Goal: Information Seeking & Learning: Learn about a topic

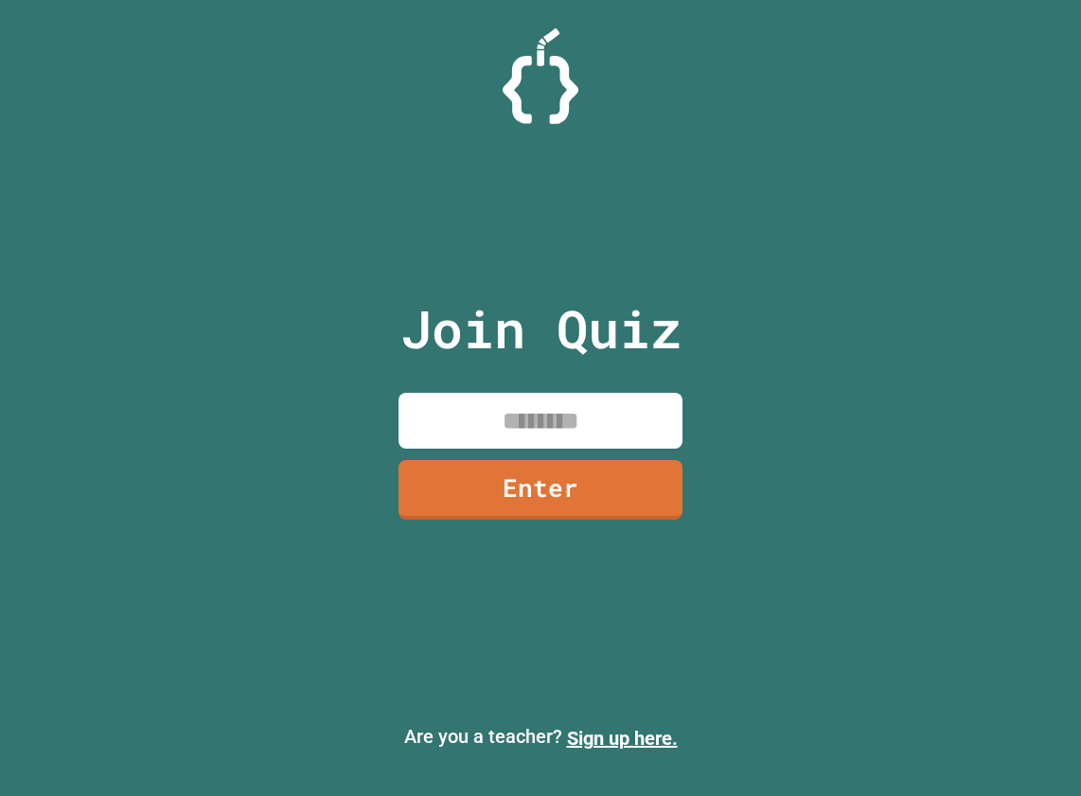
click at [519, 421] on input at bounding box center [540, 421] width 284 height 56
type input "********"
click at [491, 496] on link "Enter" at bounding box center [540, 487] width 280 height 62
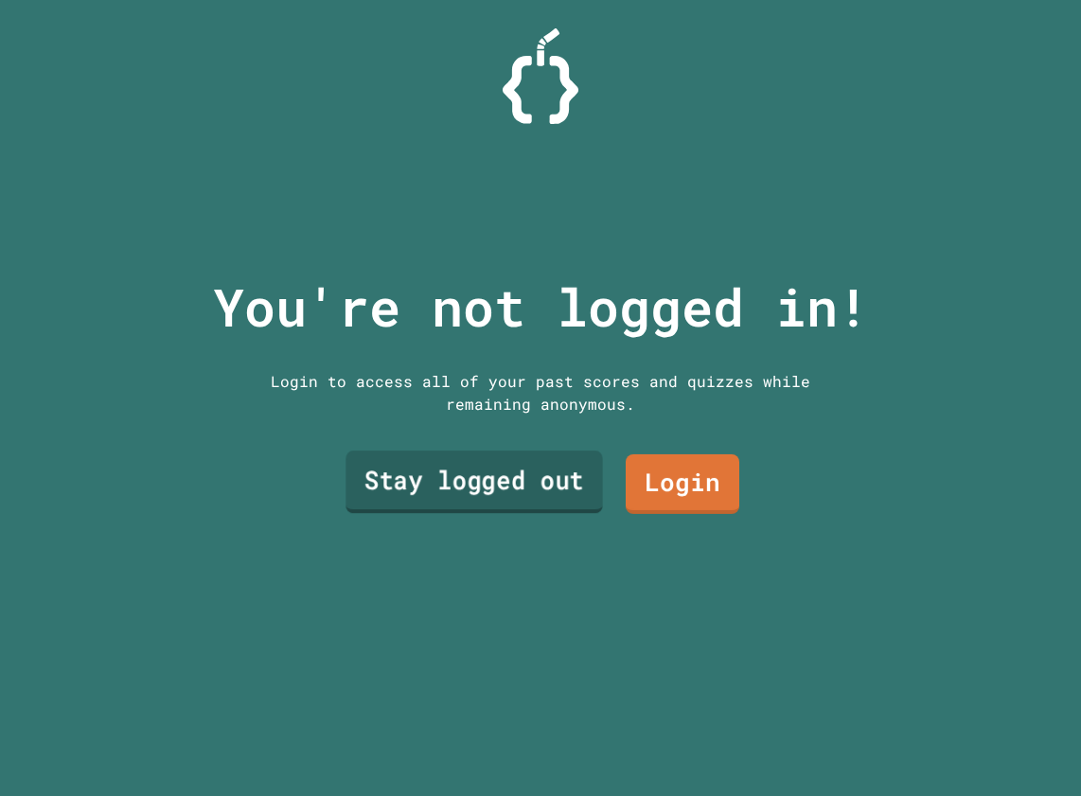
click at [560, 469] on link "Stay logged out" at bounding box center [473, 481] width 256 height 62
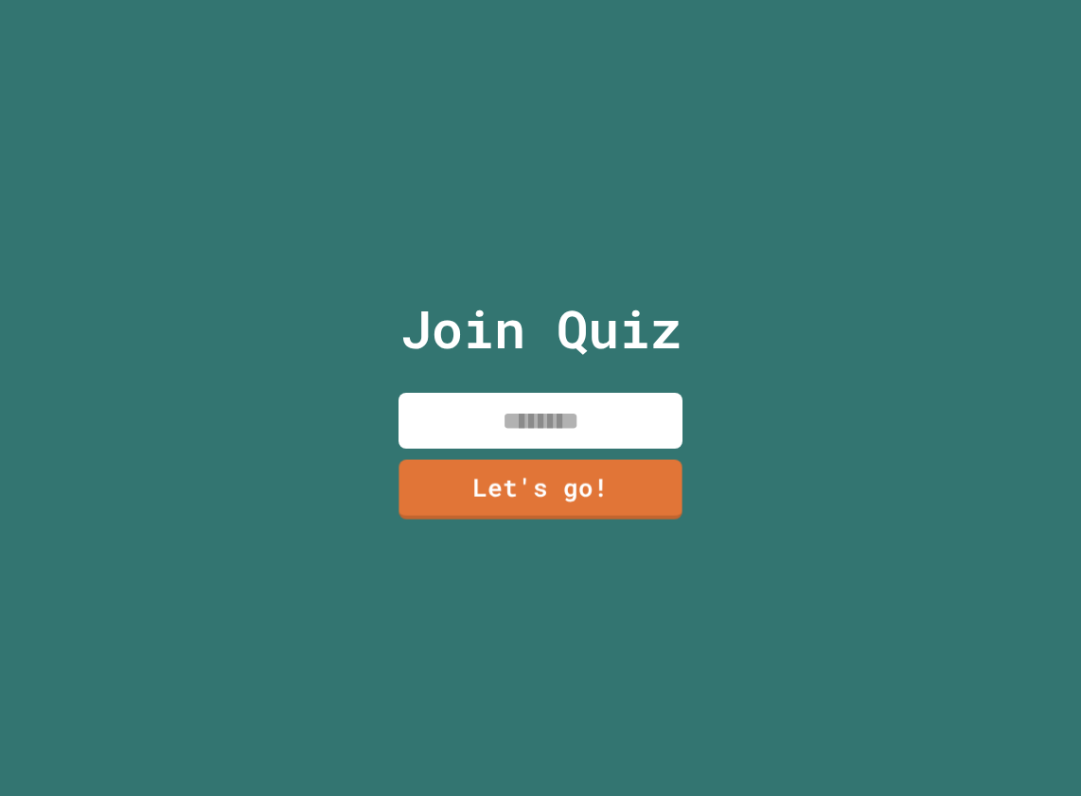
click at [550, 393] on input at bounding box center [540, 421] width 284 height 56
paste input "****"
type input "**********"
click at [568, 484] on link "Let's go!" at bounding box center [540, 487] width 280 height 62
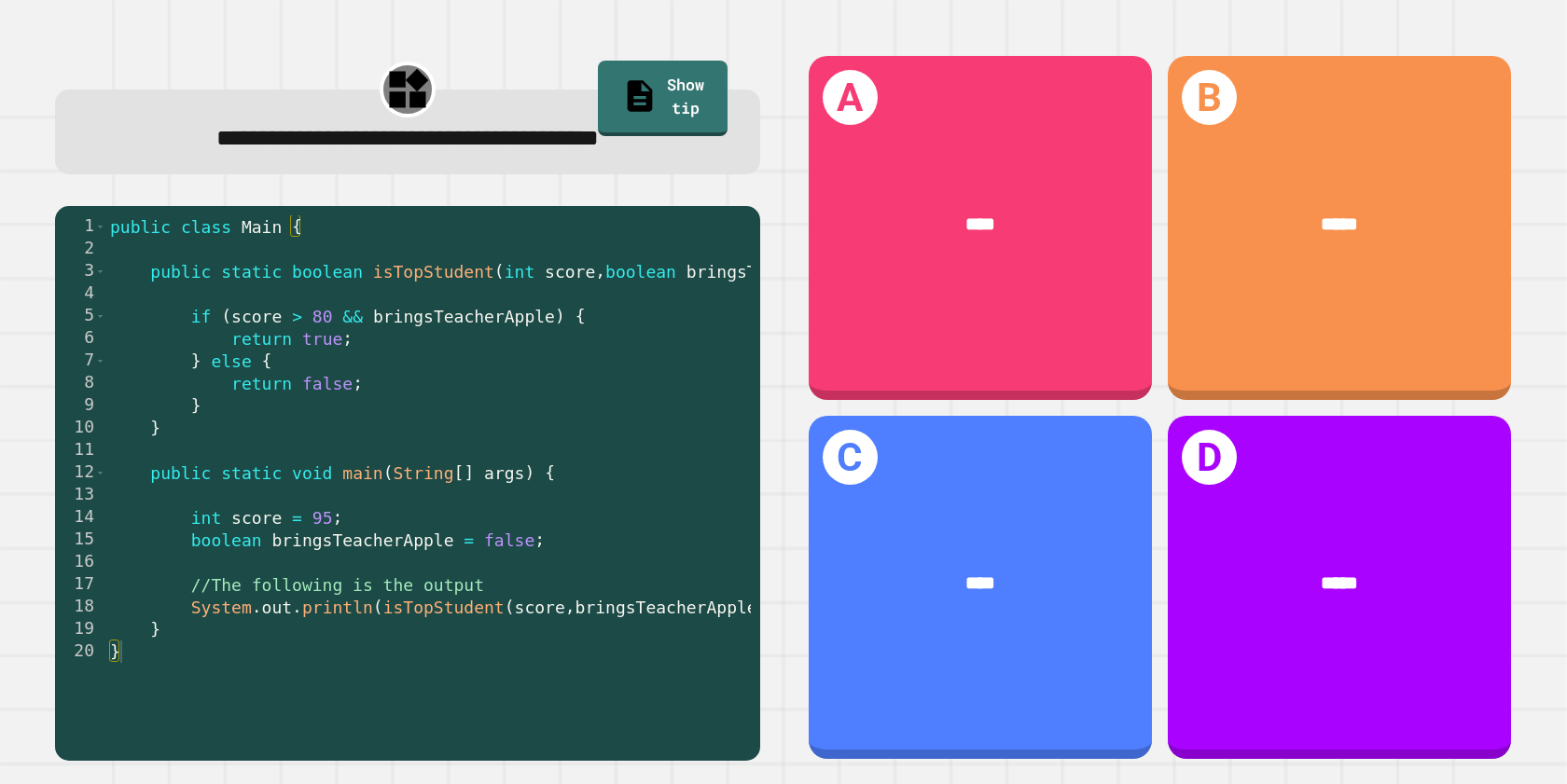
click at [341, 364] on div "public class Main { public static boolean isTopStudent ( int score , boolean br…" at bounding box center [508, 484] width 803 height 537
click at [352, 307] on div "public class Main { public static boolean isTopStudent ( int score , boolean br…" at bounding box center [508, 484] width 803 height 537
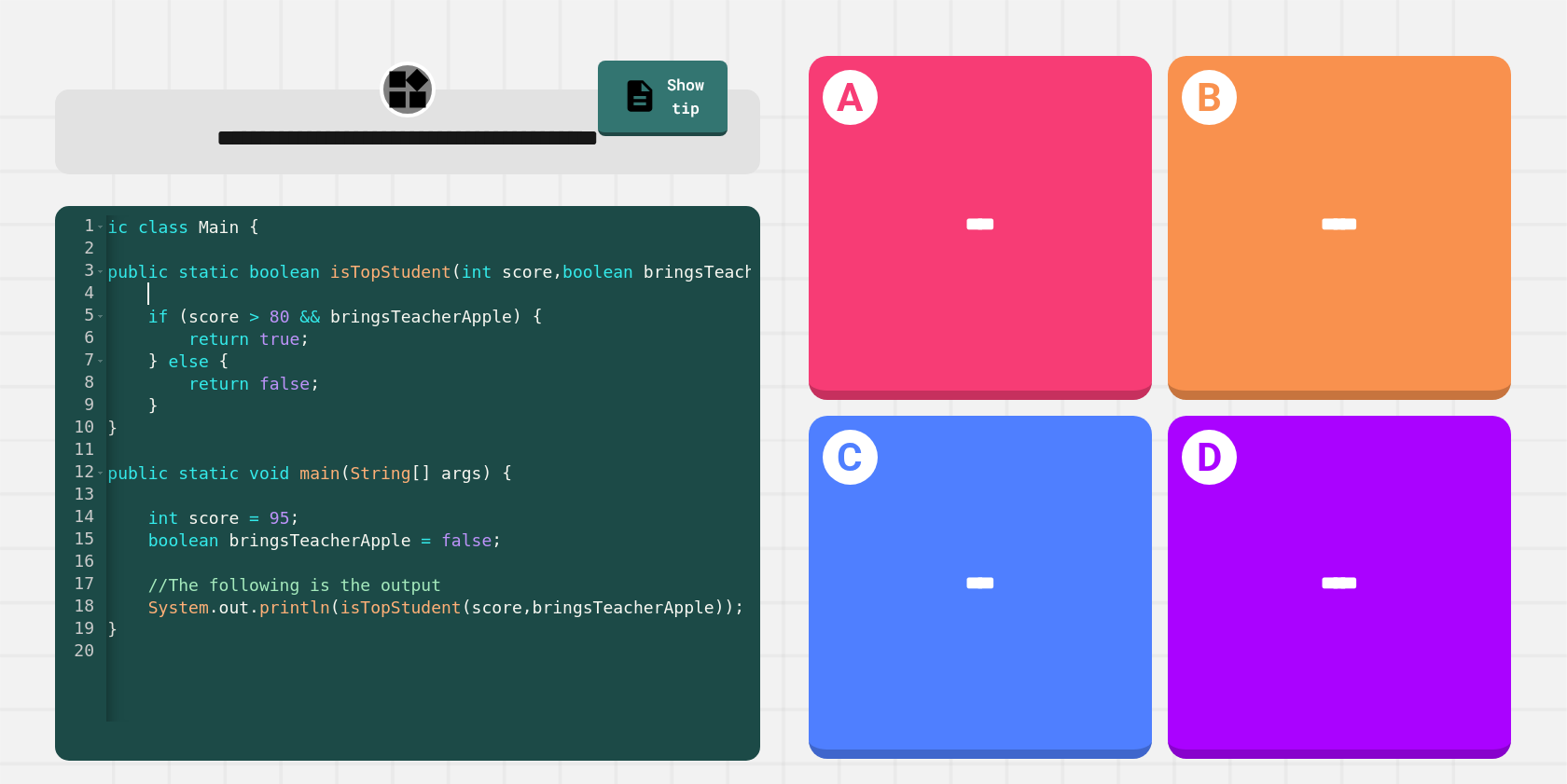
scroll to position [0, 43]
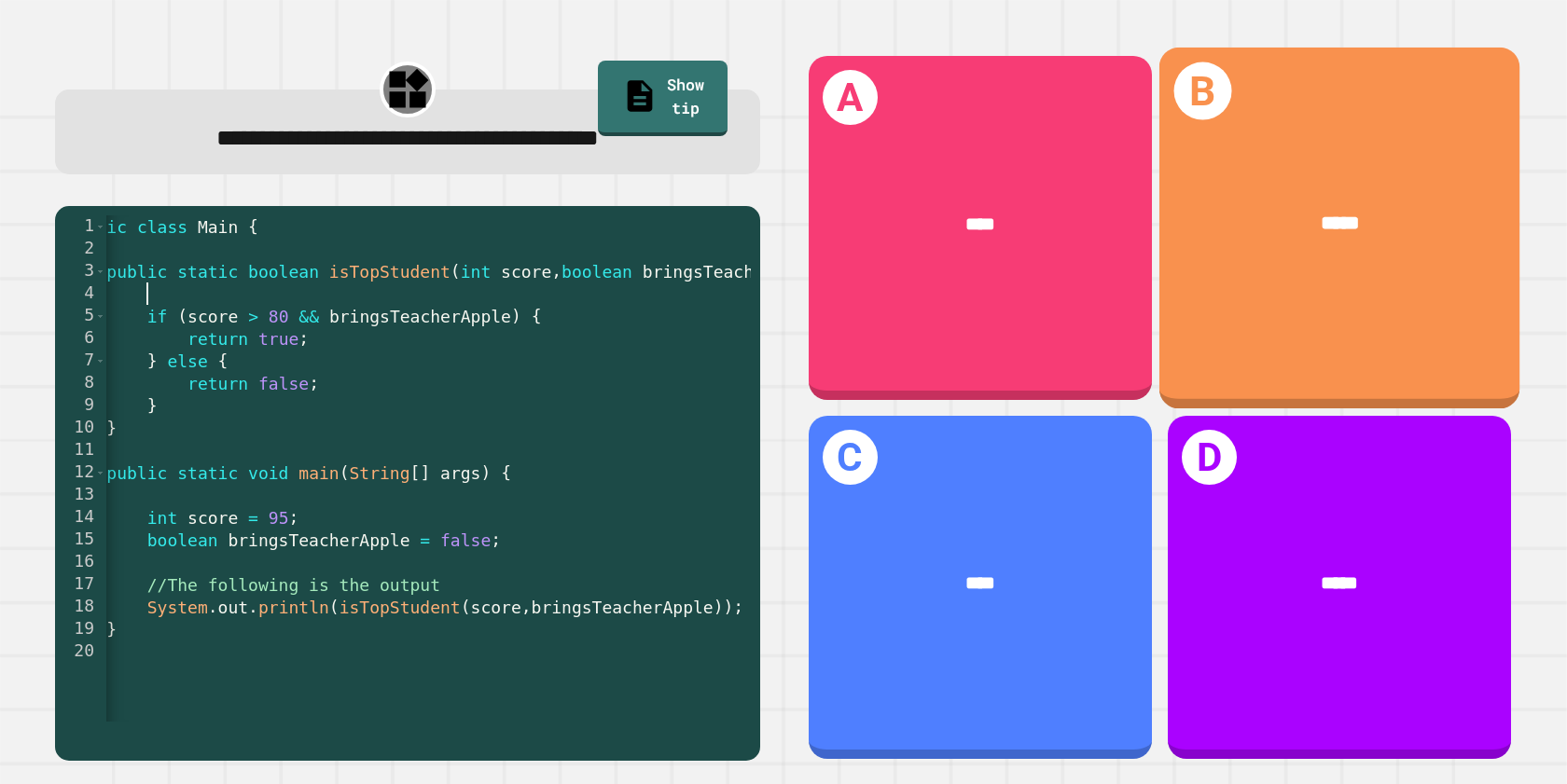
click at [1064, 283] on div "B *****" at bounding box center [1337, 228] width 360 height 360
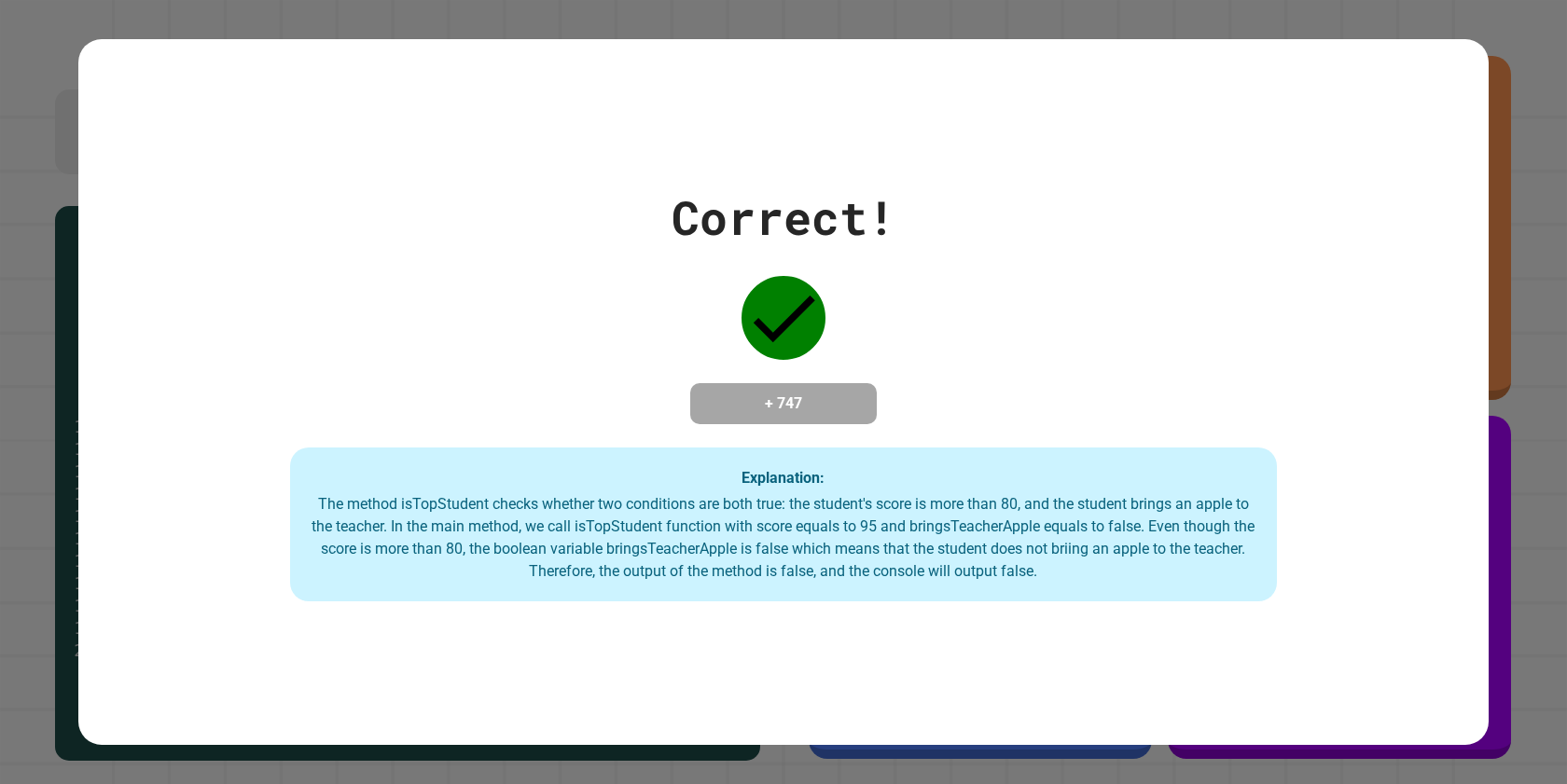
click at [990, 283] on div "Correct! + 747 Explanation: The method isTopStudent checks whether two conditio…" at bounding box center [783, 392] width 1410 height 420
click at [1033, 422] on div "Correct! + 747 Explanation: The method isTopStudent checks whether two conditio…" at bounding box center [783, 392] width 1410 height 420
drag, startPoint x: 970, startPoint y: 504, endPoint x: 954, endPoint y: 518, distance: 21.3
click at [957, 518] on div "The method isTopStudent checks whether two conditions are both true: the studen…" at bounding box center [783, 538] width 949 height 90
click at [937, 476] on div "Explanation: The method isTopStudent checks whether two conditions are both tru…" at bounding box center [783, 524] width 987 height 155
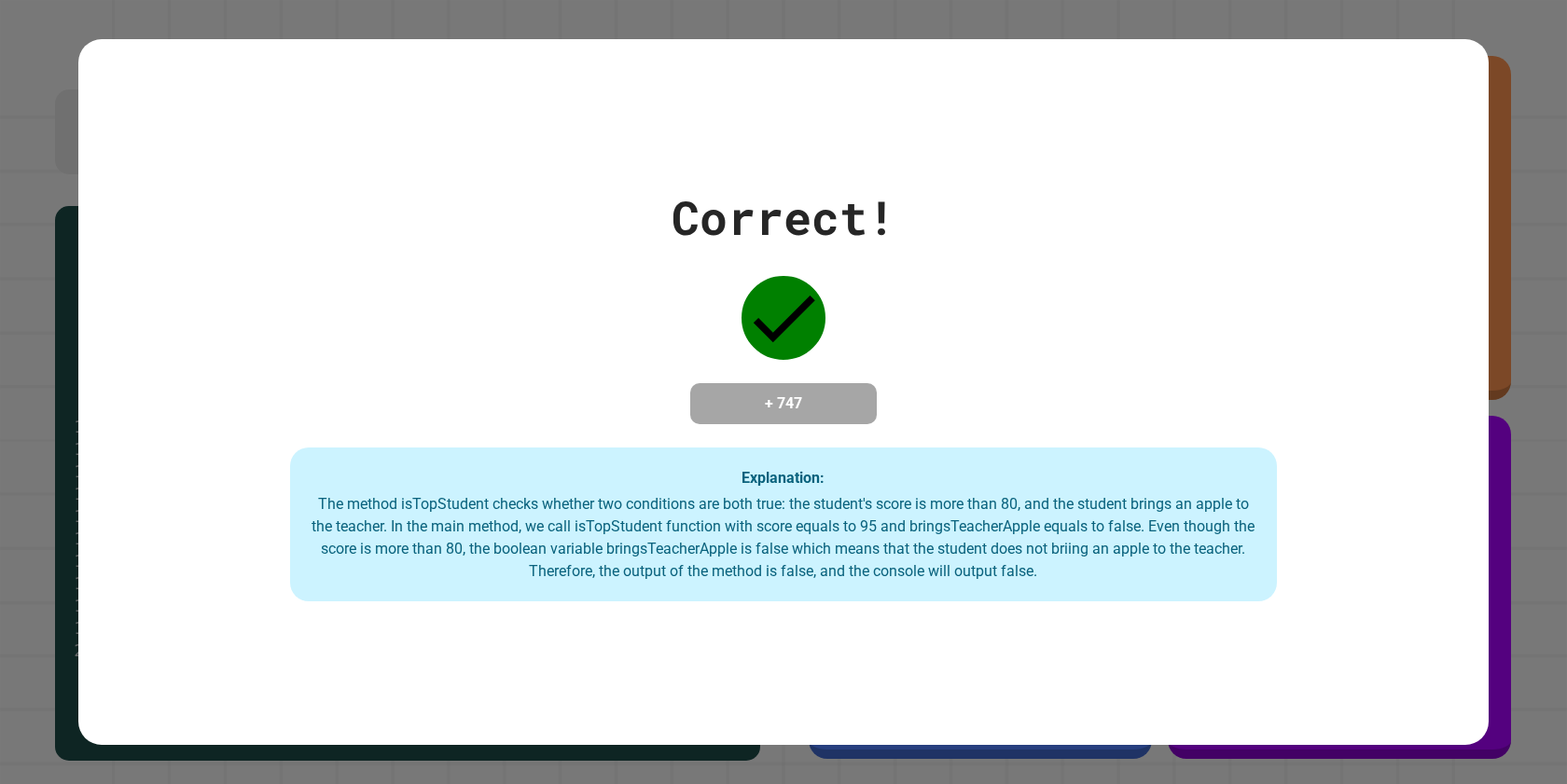
click at [989, 440] on div "Correct! + 747 Explanation: The method isTopStudent checks whether two conditio…" at bounding box center [783, 392] width 1410 height 420
click at [868, 418] on div "+ 747" at bounding box center [783, 404] width 186 height 41
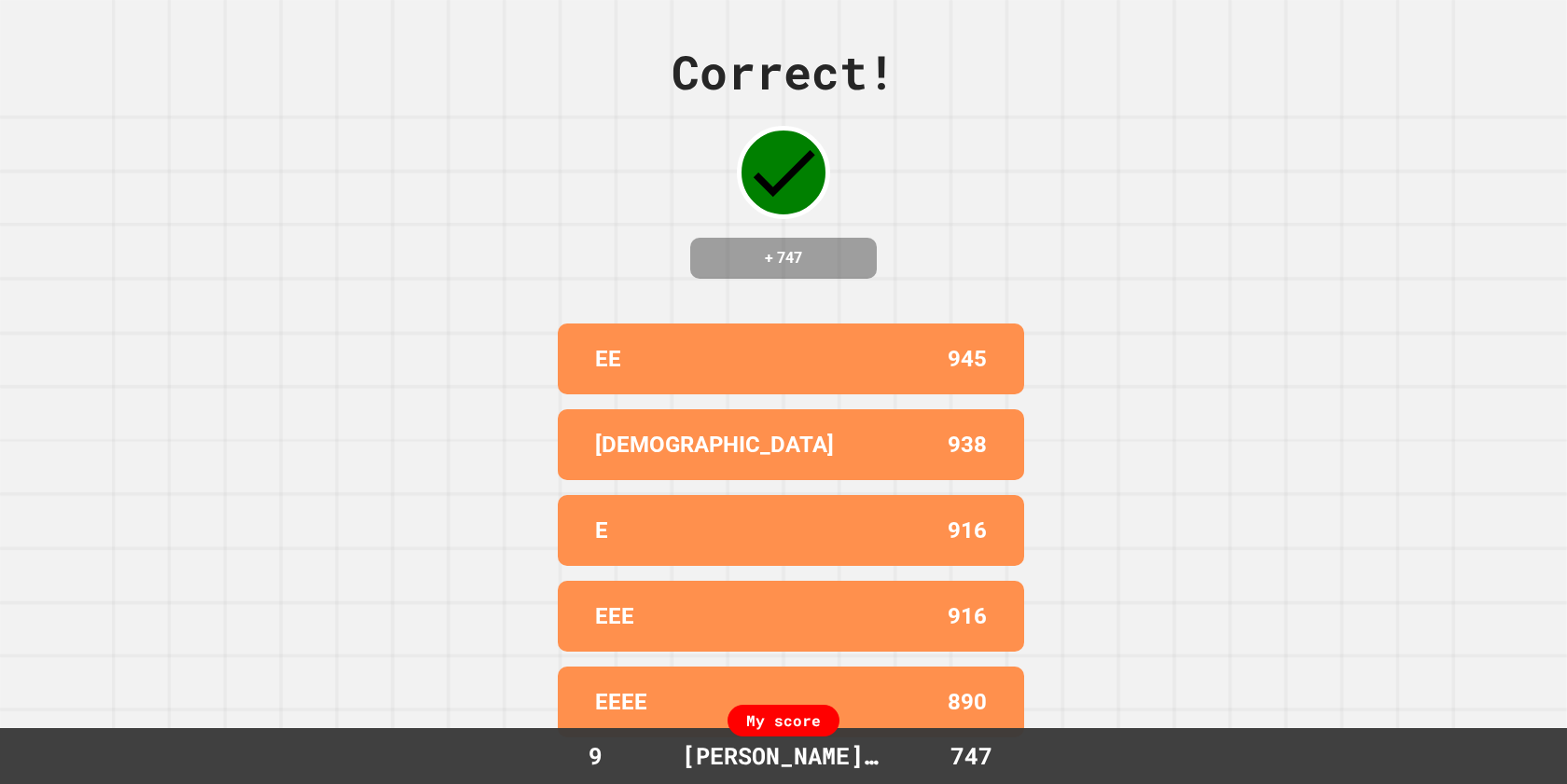
click at [576, 196] on div "Correct! + 747 EE 945 CHRISTIAN 938 E 916 EEE 916 EEEE 890 My score 9 [PERSON_N…" at bounding box center [784, 392] width 1567 height 784
click at [481, 196] on div "Correct! + 747 EE 945 CHRISTIAN 938 E 916 EEE 916 EEEE 890 My score 9 [PERSON_N…" at bounding box center [784, 392] width 1567 height 784
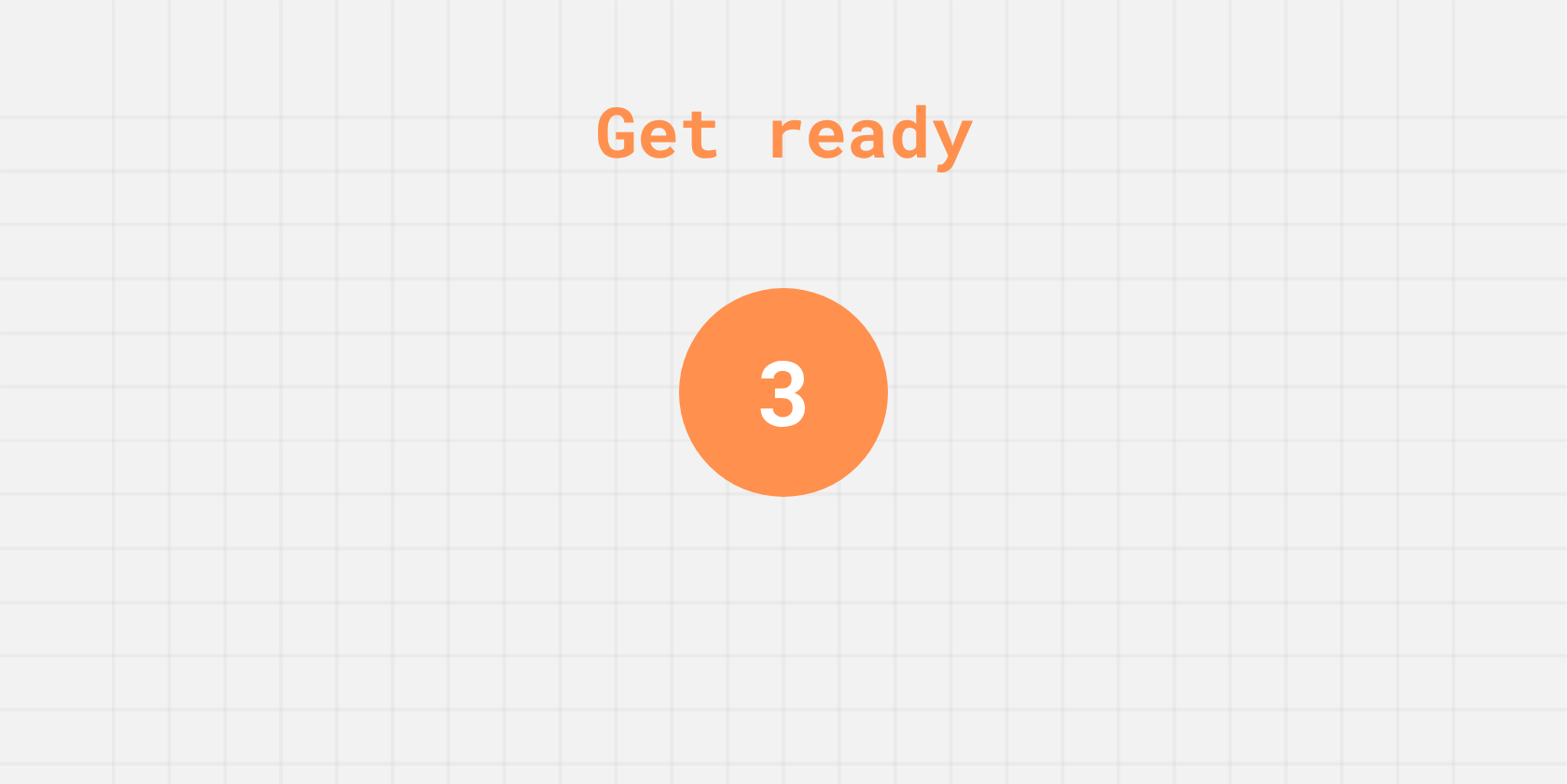
drag, startPoint x: 454, startPoint y: 59, endPoint x: 457, endPoint y: 73, distance: 14.3
click at [454, 64] on div "Get ready 3" at bounding box center [784, 392] width 1567 height 784
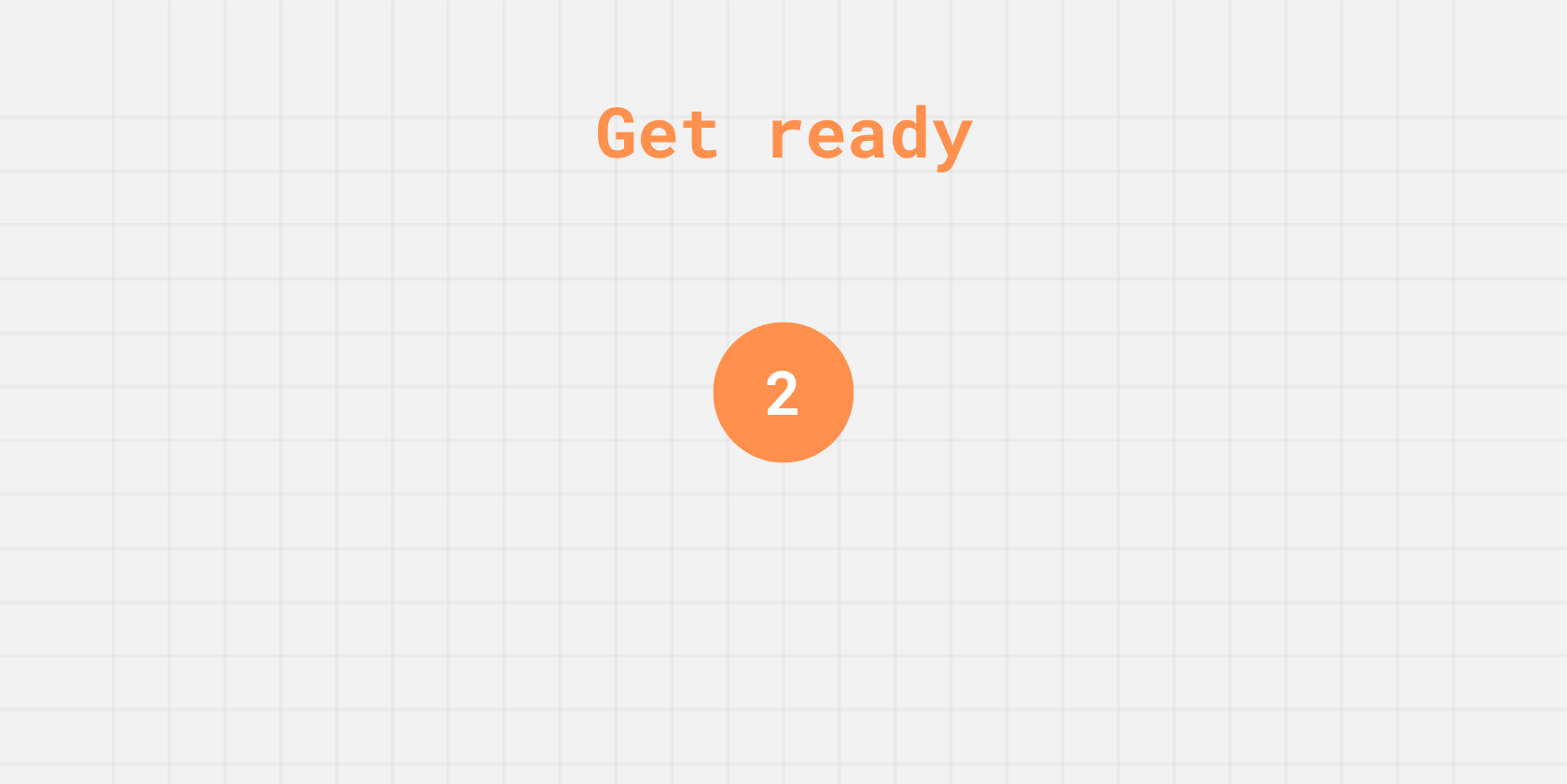
click at [453, 87] on div "Get ready 2" at bounding box center [784, 392] width 1567 height 784
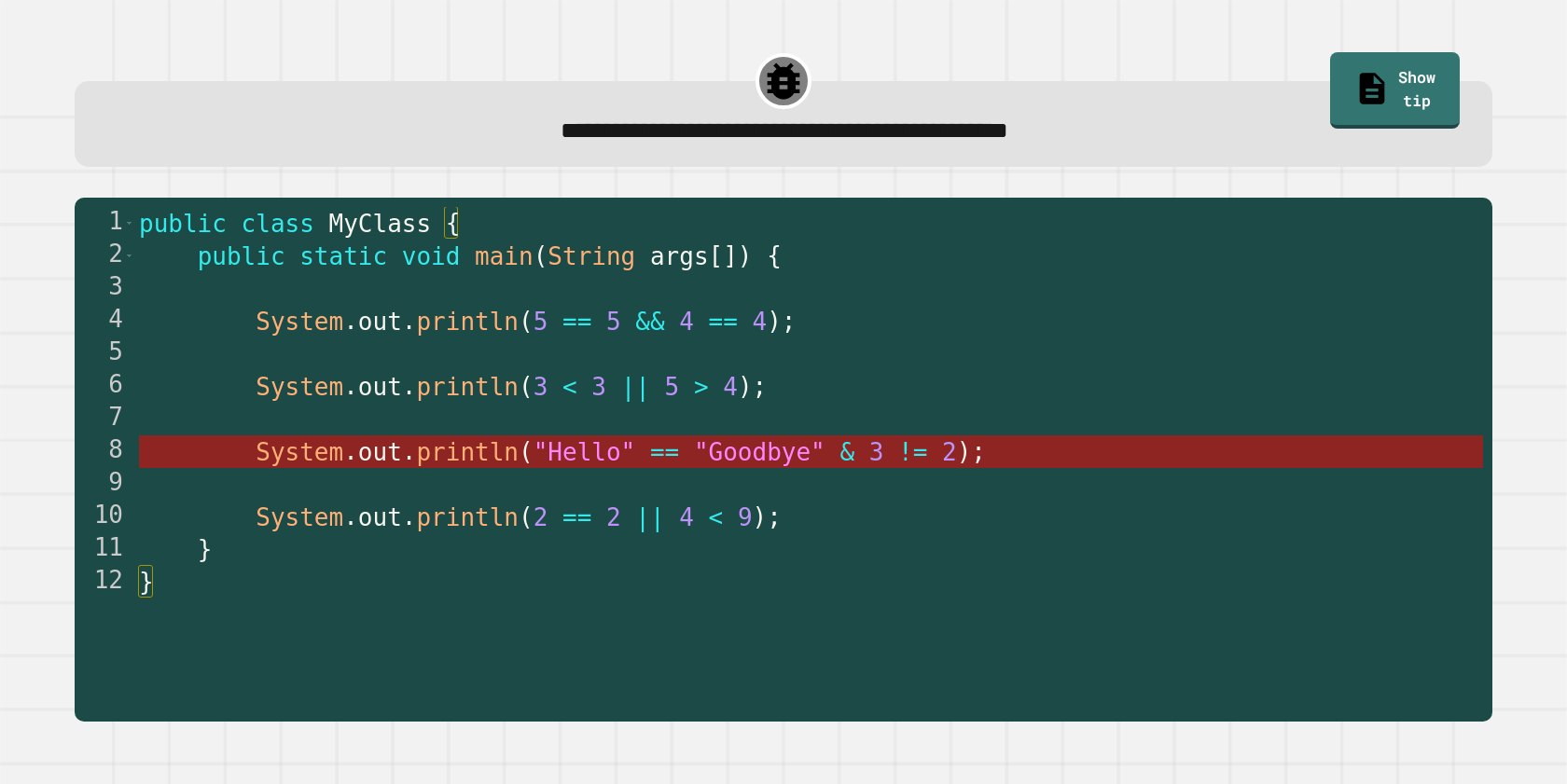
click at [604, 464] on span ""Hello"" at bounding box center [583, 452] width 102 height 28
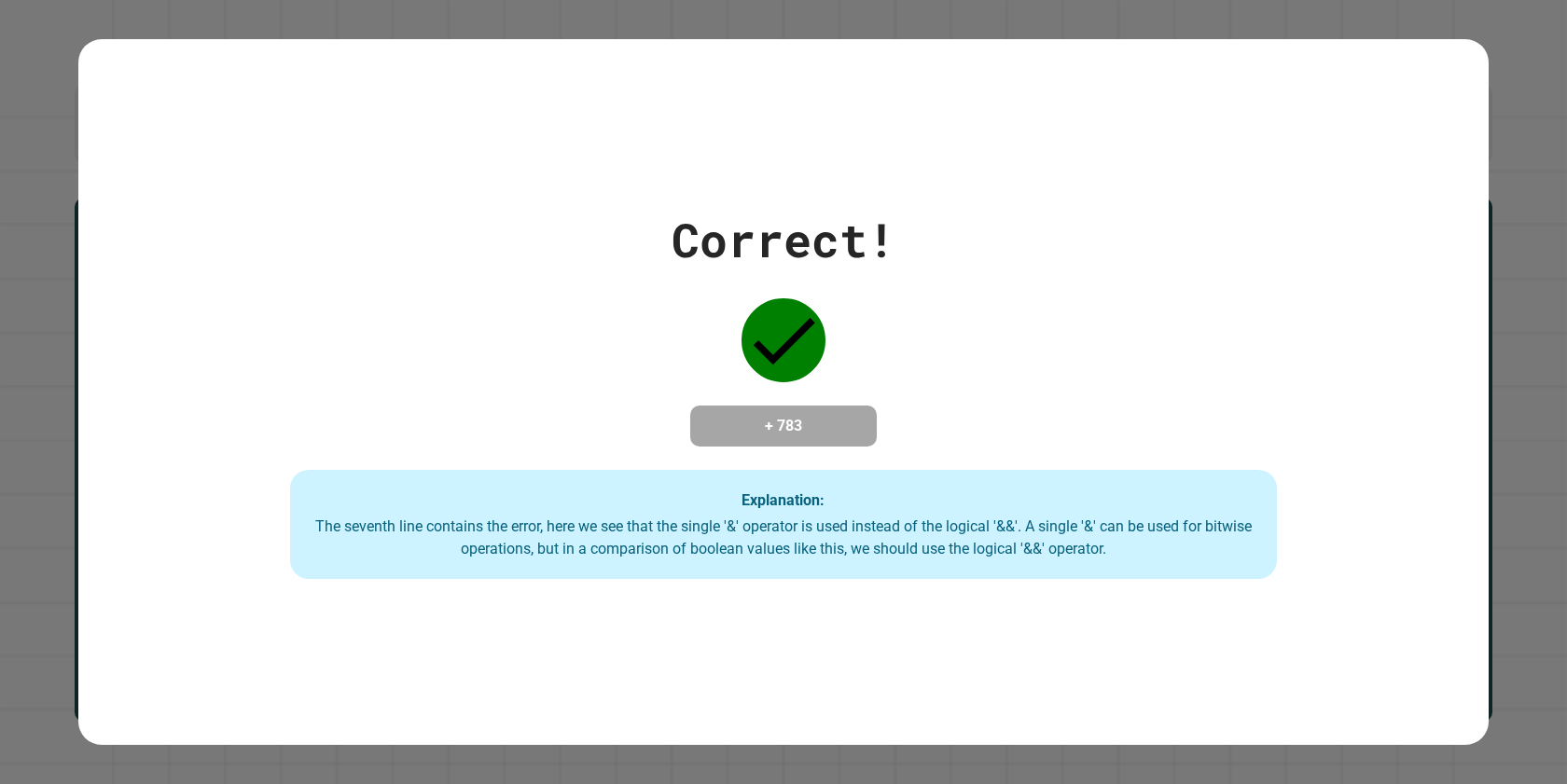
click at [604, 464] on div "Correct! + 783 Explanation: The seventh line contains the error, here we see th…" at bounding box center [783, 392] width 1410 height 374
drag, startPoint x: 676, startPoint y: 435, endPoint x: 700, endPoint y: 707, distance: 273.1
click at [667, 461] on div "Correct! + 783 Explanation: The seventh line contains the error, here we see th…" at bounding box center [783, 392] width 1410 height 374
drag, startPoint x: 614, startPoint y: 378, endPoint x: 865, endPoint y: 418, distance: 254.2
click at [867, 427] on div "Correct! + 783 Explanation: The seventh line contains the error, here we see th…" at bounding box center [783, 392] width 1410 height 374
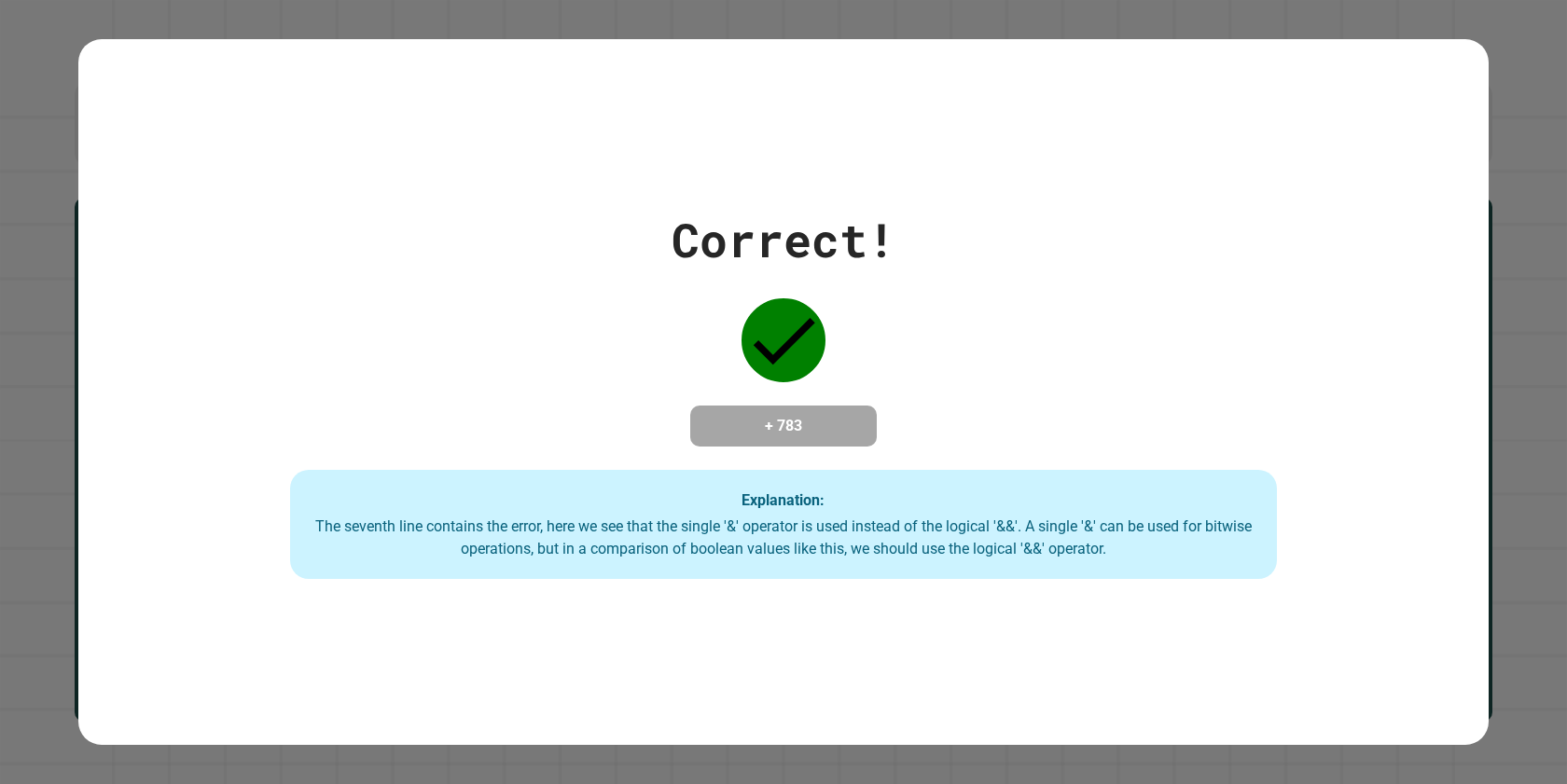
click at [865, 419] on div "+ 783" at bounding box center [783, 426] width 186 height 41
drag, startPoint x: 962, startPoint y: 421, endPoint x: 631, endPoint y: 418, distance: 331.0
click at [627, 421] on div "Correct! + 783 Explanation: The seventh line contains the error, here we see th…" at bounding box center [783, 392] width 1410 height 374
click at [676, 398] on div "Correct! + 783 Explanation: The seventh line contains the error, here we see th…" at bounding box center [783, 392] width 1410 height 374
drag, startPoint x: 675, startPoint y: 398, endPoint x: 907, endPoint y: 449, distance: 237.5
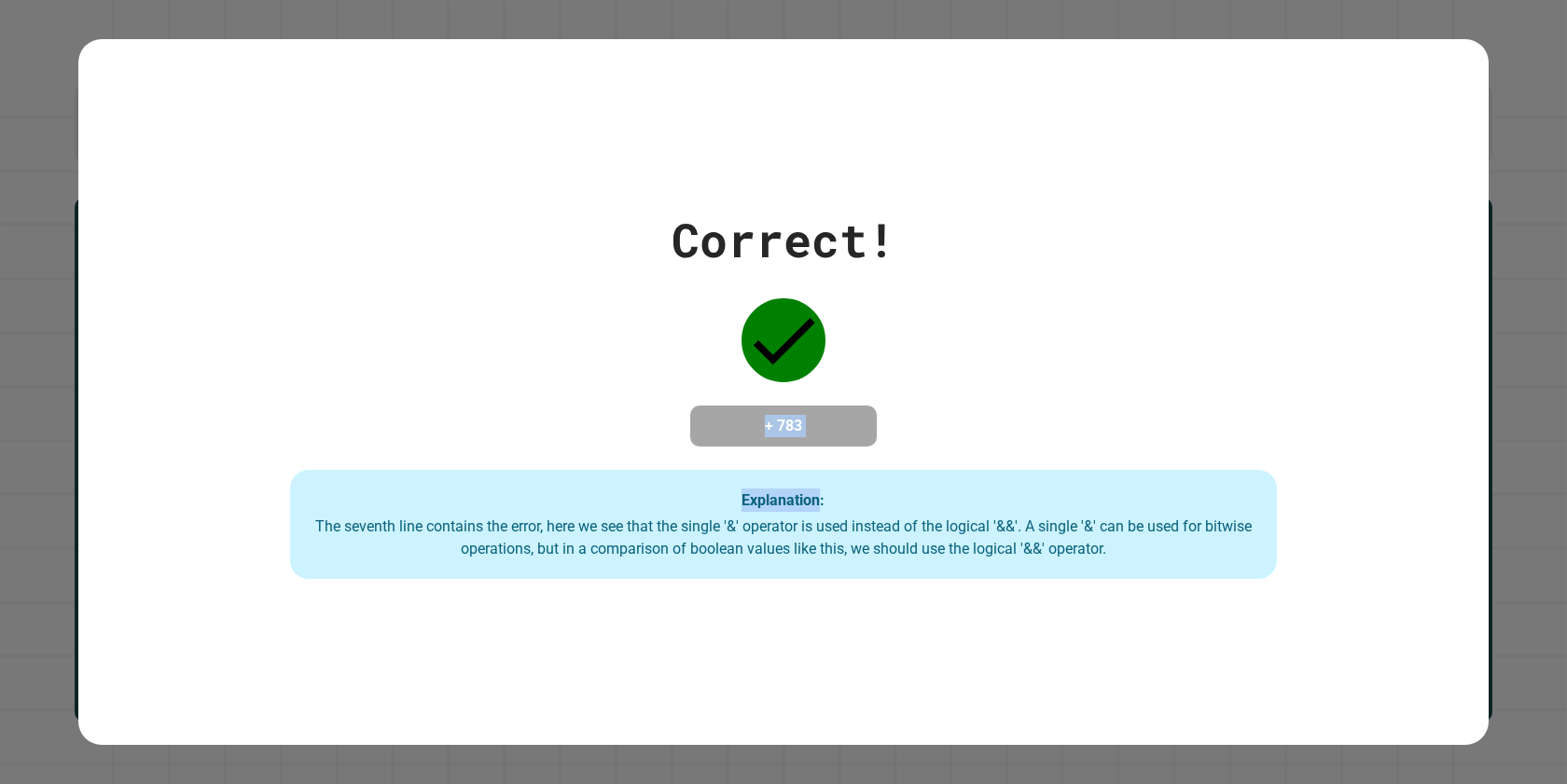
click at [902, 467] on div "Correct! + 783 Explanation: The seventh line contains the error, here we see th…" at bounding box center [783, 392] width 1410 height 374
click at [902, 440] on div "Correct! + 783 Explanation: The seventh line contains the error, here we see th…" at bounding box center [783, 392] width 1410 height 374
click at [579, 418] on div "Correct! + 783 Explanation: The seventh line contains the error, here we see th…" at bounding box center [783, 392] width 1410 height 374
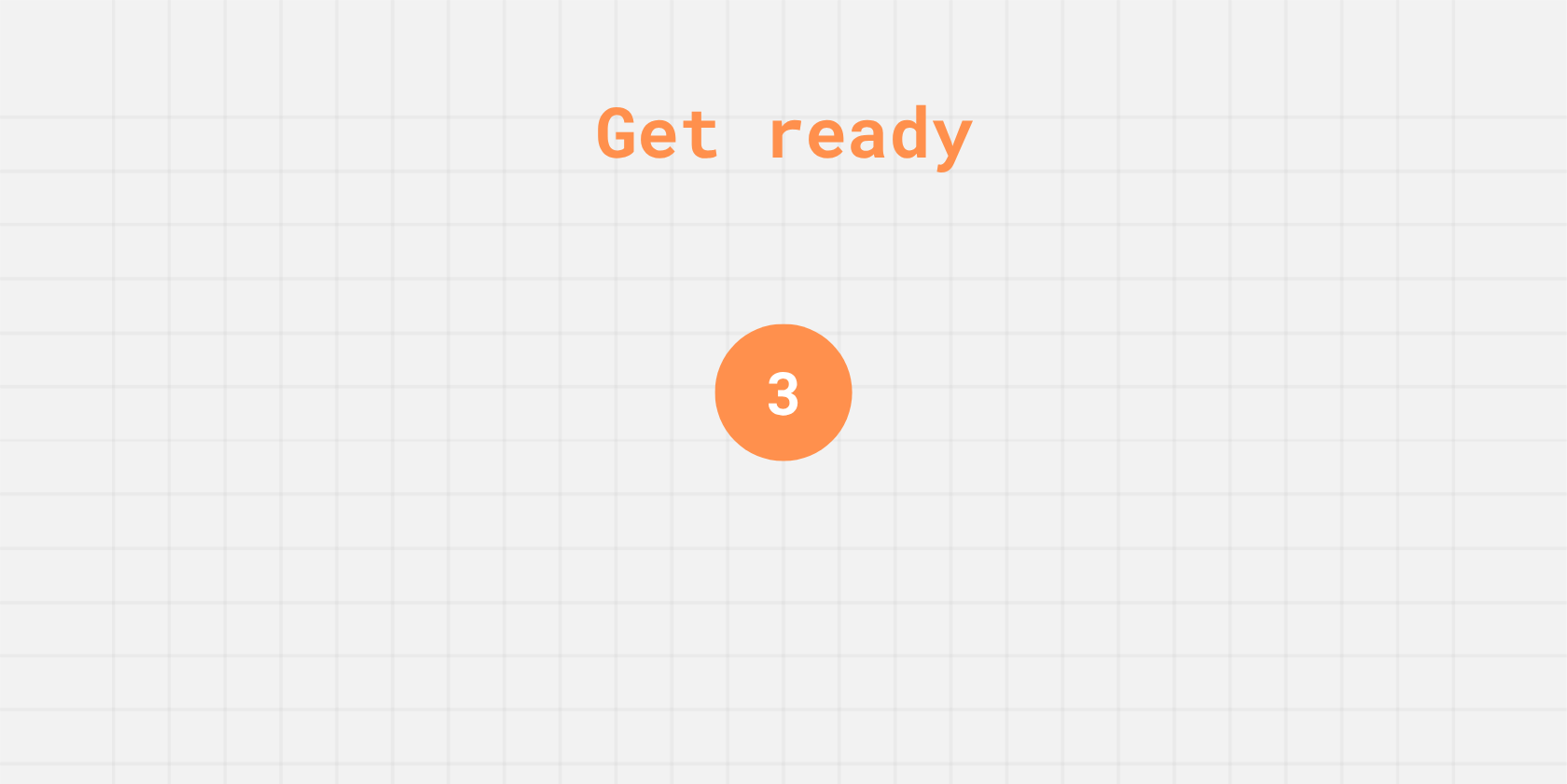
click at [674, 337] on div "Get ready 3" at bounding box center [784, 392] width 1567 height 784
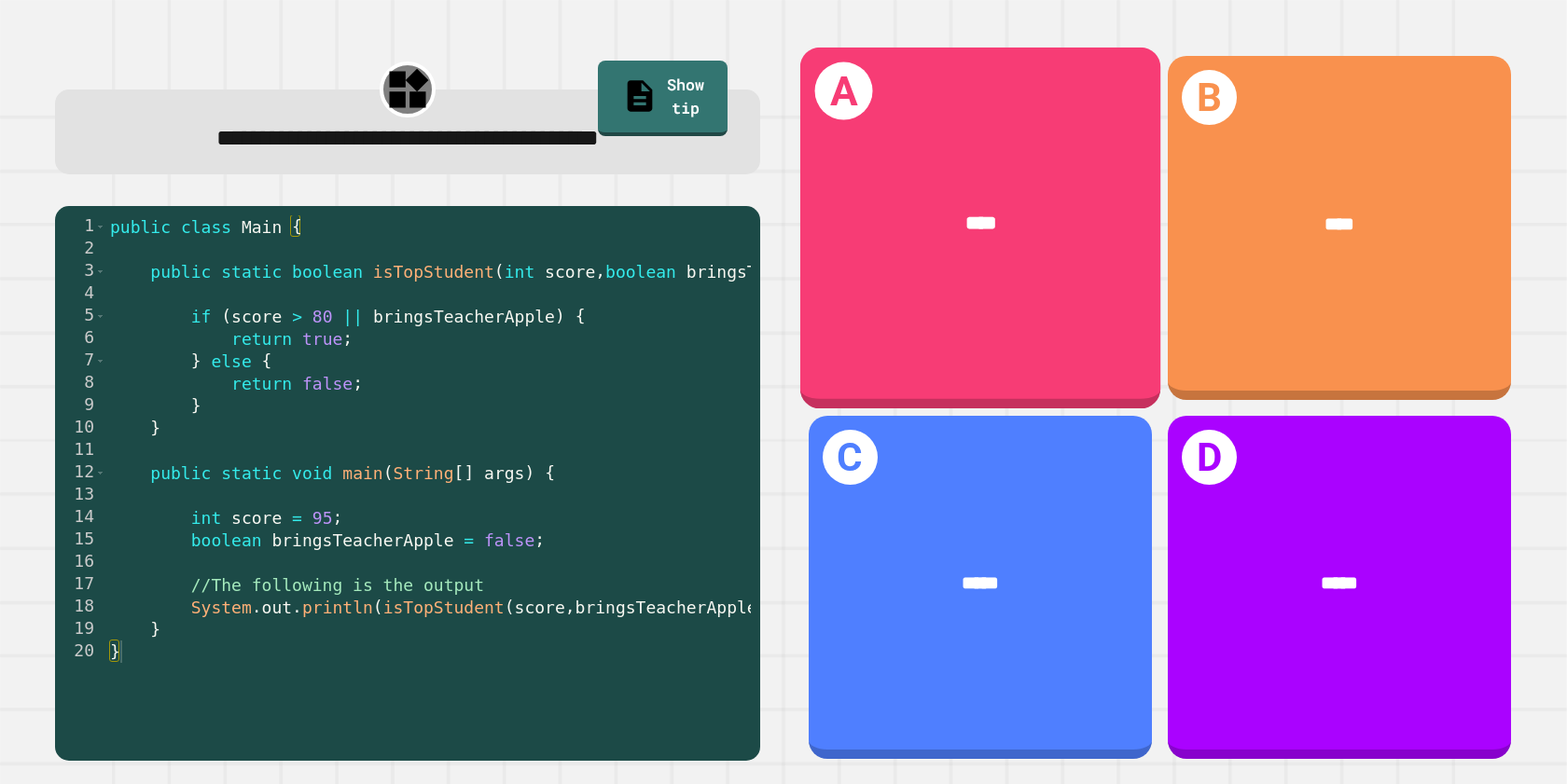
click at [972, 334] on div "A ****" at bounding box center [980, 228] width 360 height 360
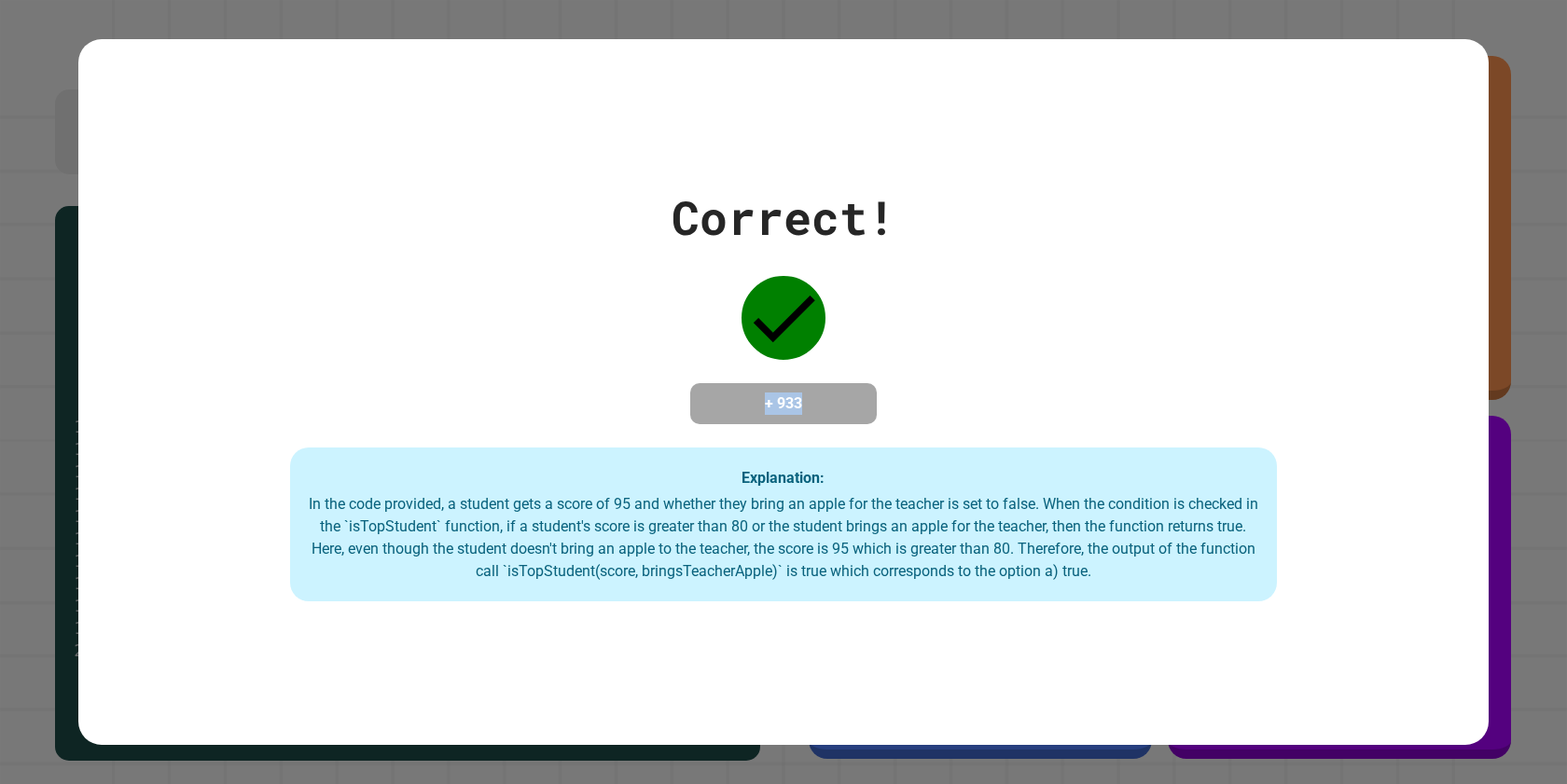
click at [931, 379] on div "Correct! + 933 Explanation: In the code provided, a student gets a score of 95 …" at bounding box center [783, 392] width 1410 height 420
click at [798, 182] on div "Correct!" at bounding box center [783, 217] width 224 height 70
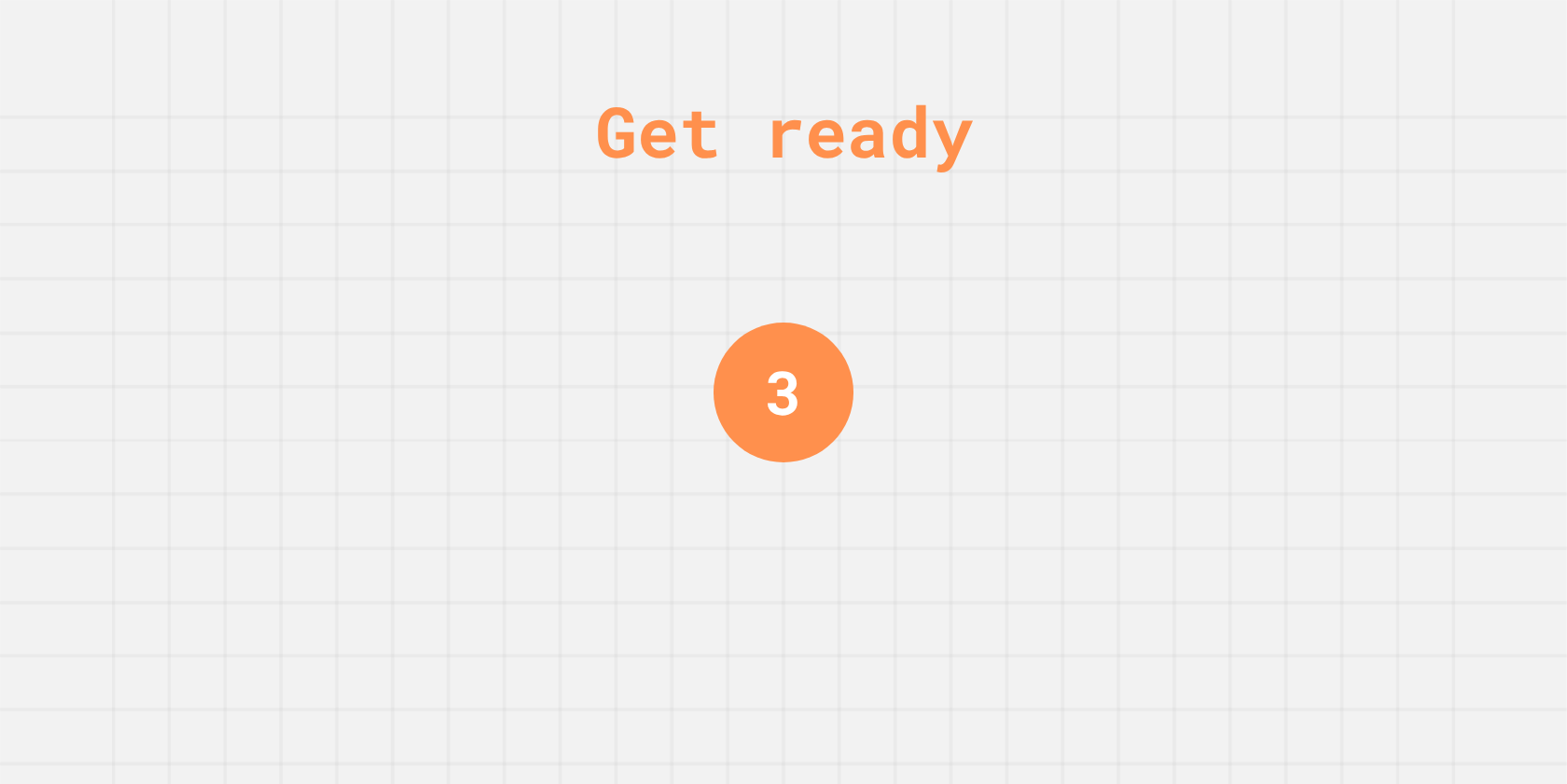
click at [943, 53] on div "Get ready 3" at bounding box center [784, 392] width 1567 height 784
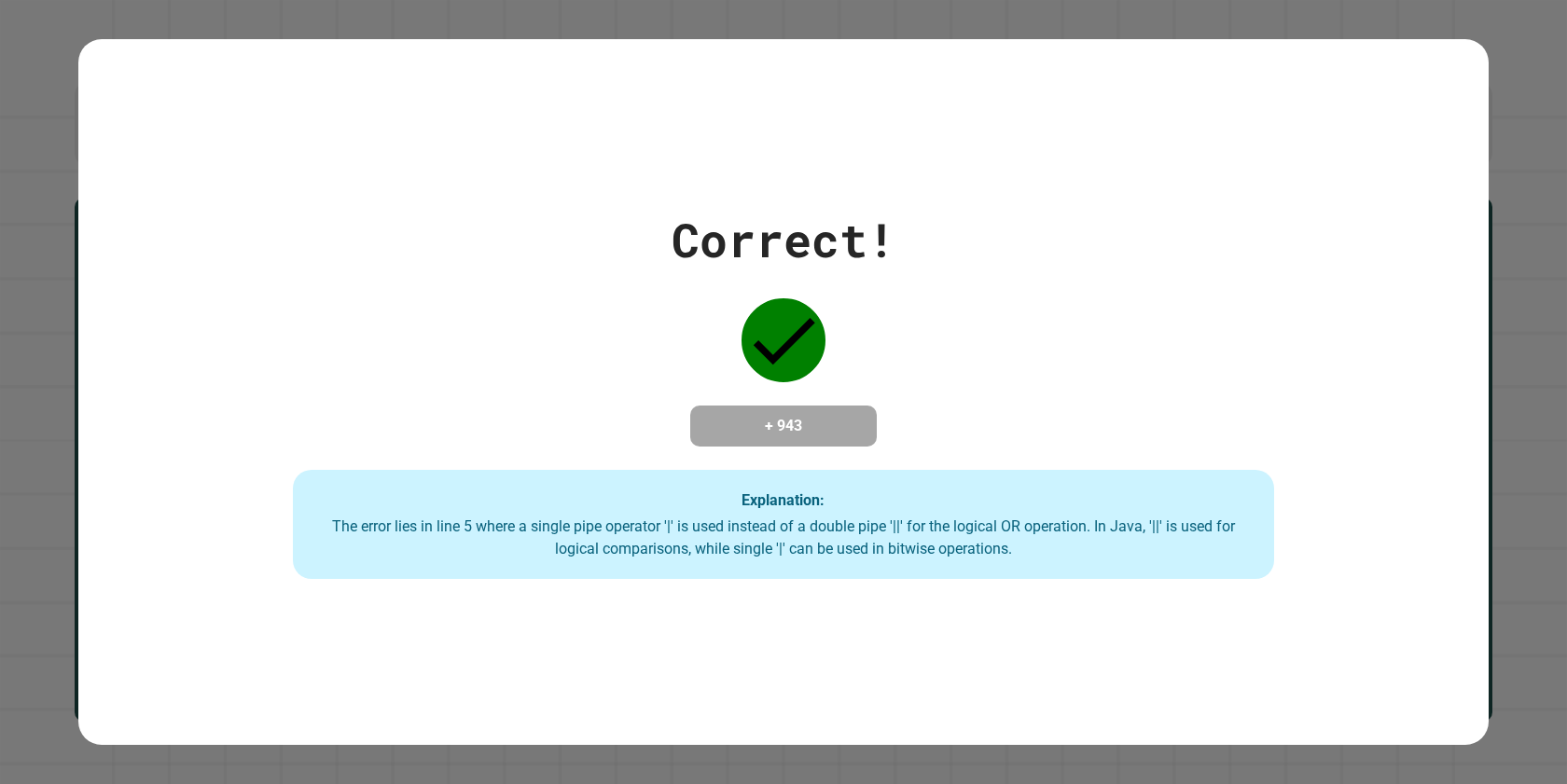
click at [809, 163] on div "Correct! + 943 Explanation: The error lies in line 5 where a single pipe operat…" at bounding box center [783, 392] width 1410 height 705
click at [818, 205] on div "Correct!" at bounding box center [783, 239] width 224 height 70
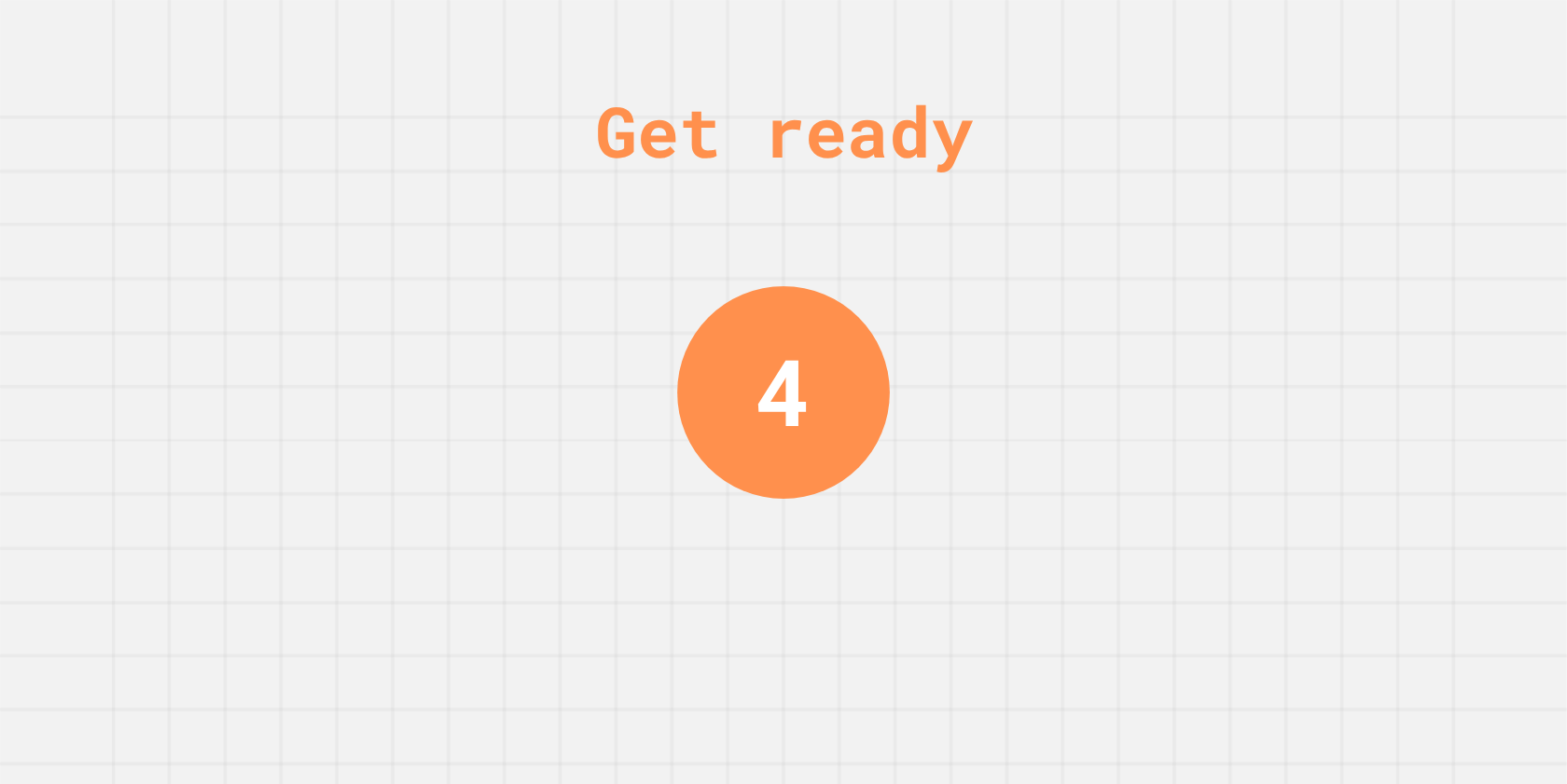
click at [450, 222] on div "Get ready 4" at bounding box center [784, 392] width 1567 height 784
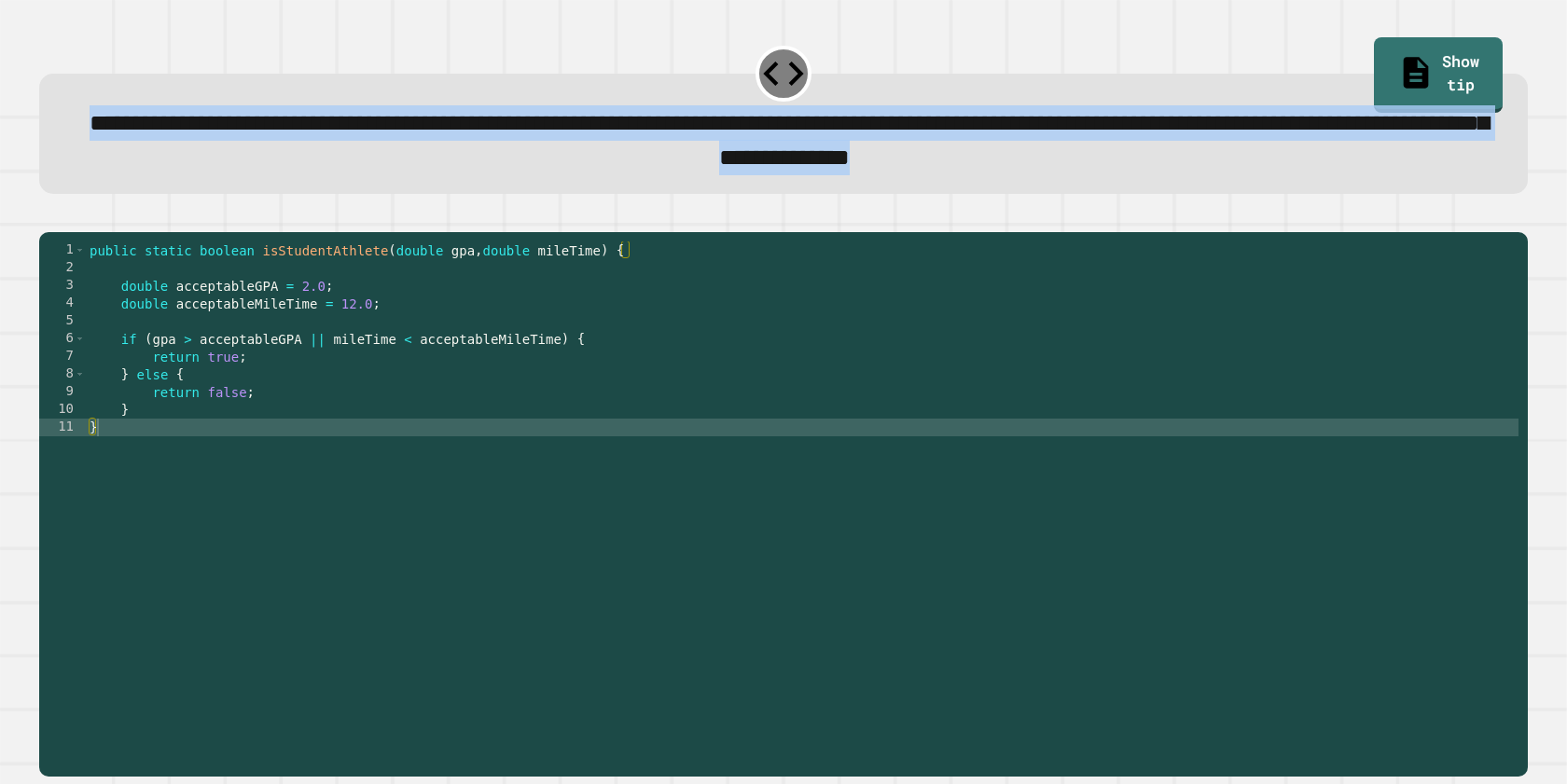
drag, startPoint x: 88, startPoint y: 129, endPoint x: 1269, endPoint y: 183, distance: 1182.2
click at [1064, 183] on div "**********" at bounding box center [784, 134] width 1488 height 120
copy span "**********"
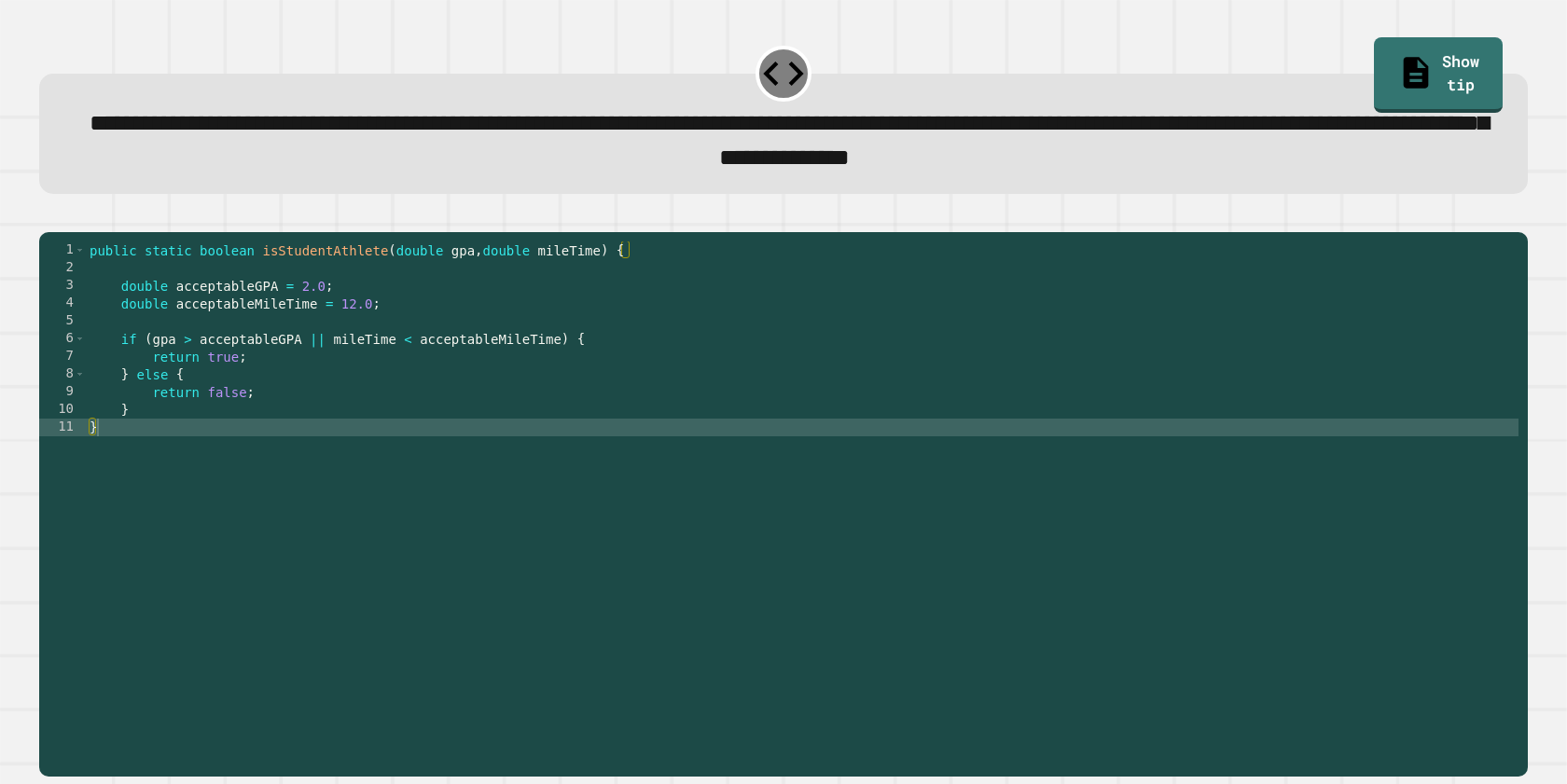
click at [877, 229] on div at bounding box center [784, 221] width 1488 height 23
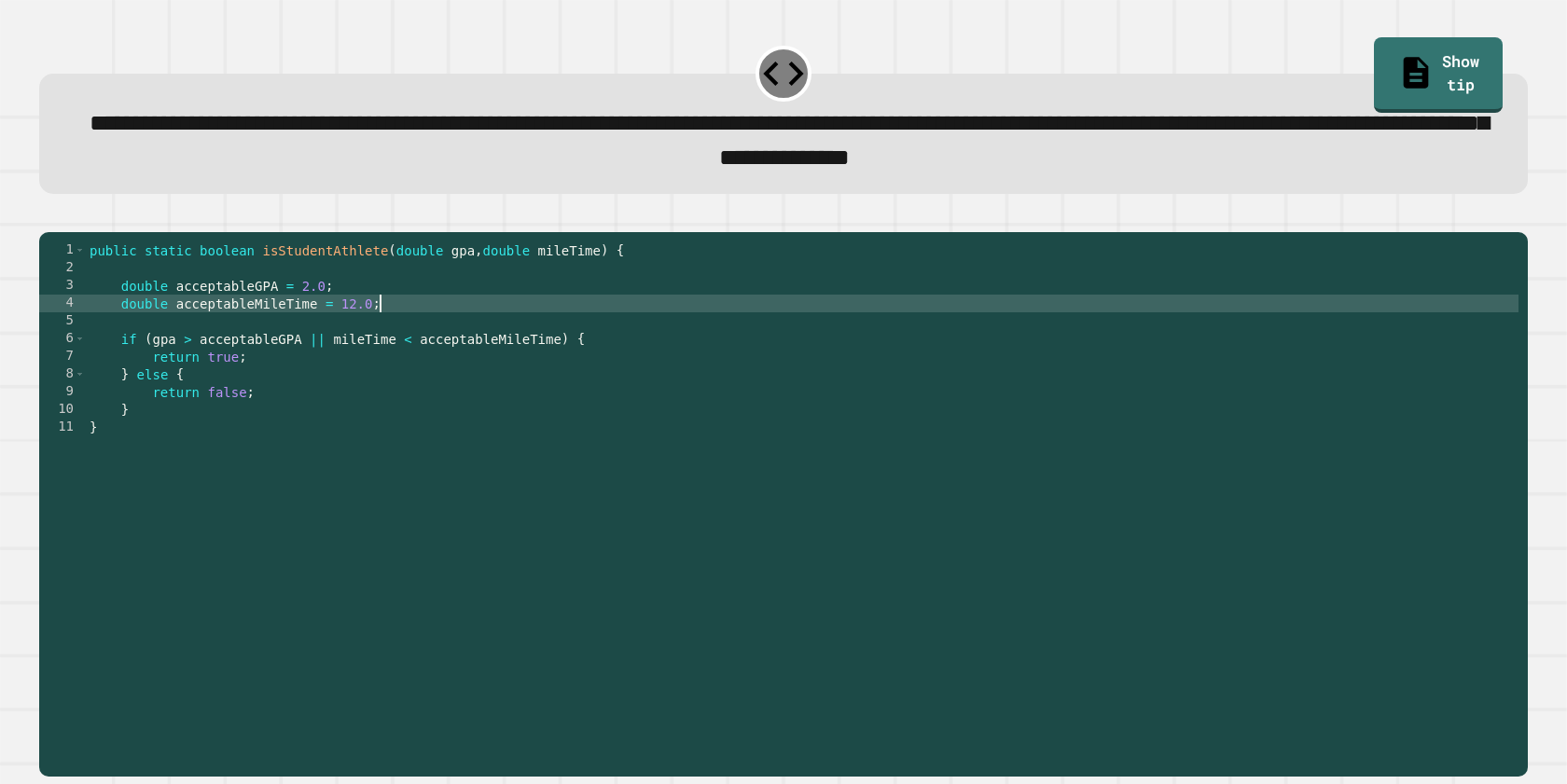
click at [450, 338] on div "public static boolean isStudentAthlete ( double gpa , double mileTime ) { doubl…" at bounding box center [801, 480] width 1432 height 478
click at [482, 310] on div "public static boolean isStudentAthlete ( double gpa , double mileTime ) { doubl…" at bounding box center [801, 480] width 1432 height 478
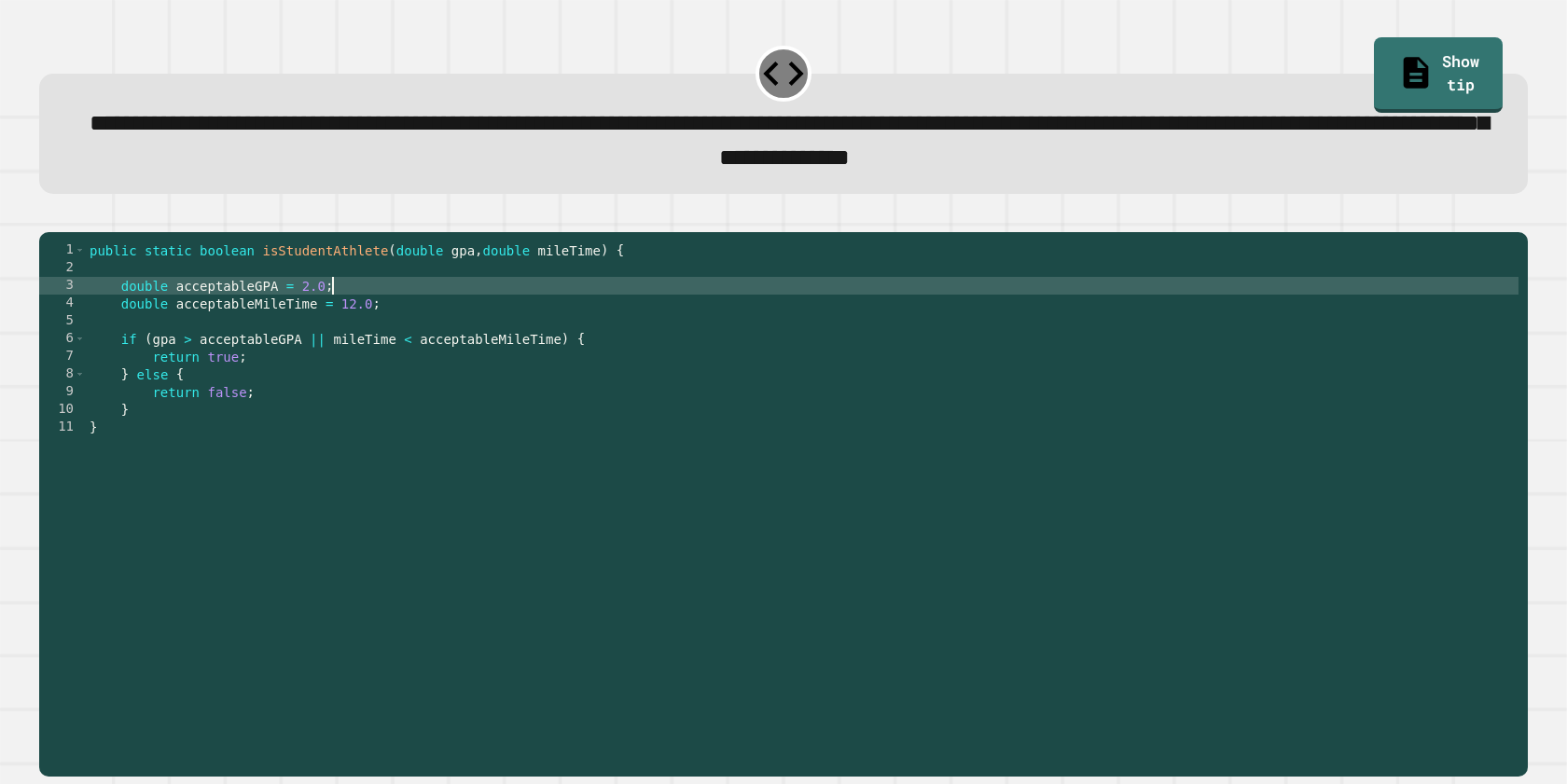
click at [484, 294] on div "public static boolean isStudentAthlete ( double gpa , double mileTime ) { doubl…" at bounding box center [801, 480] width 1432 height 478
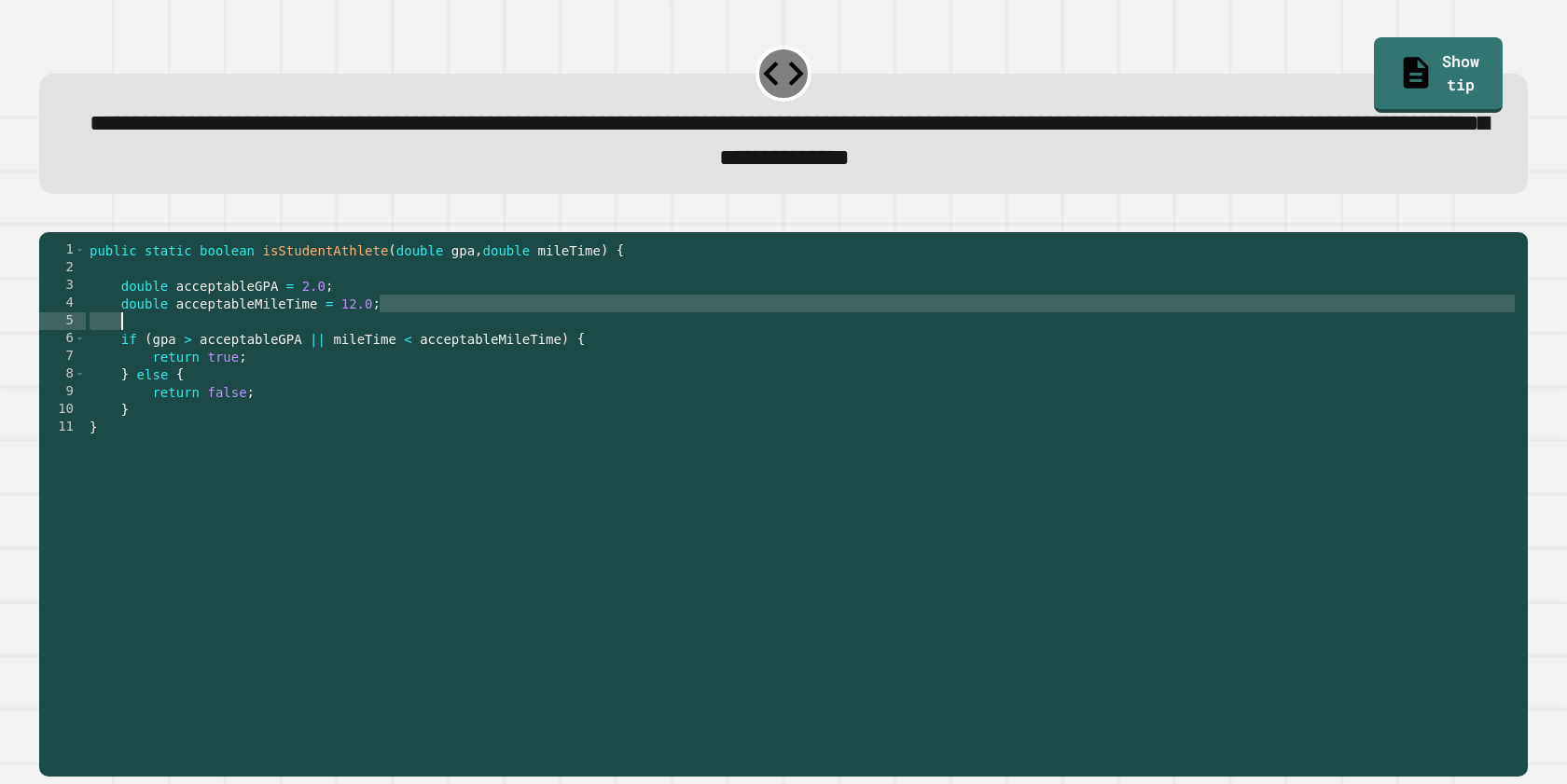
click at [514, 345] on div "public static boolean isStudentAthlete ( double gpa , double mileTime ) { doubl…" at bounding box center [801, 480] width 1432 height 478
click at [1064, 68] on link "Show tip" at bounding box center [1438, 72] width 123 height 79
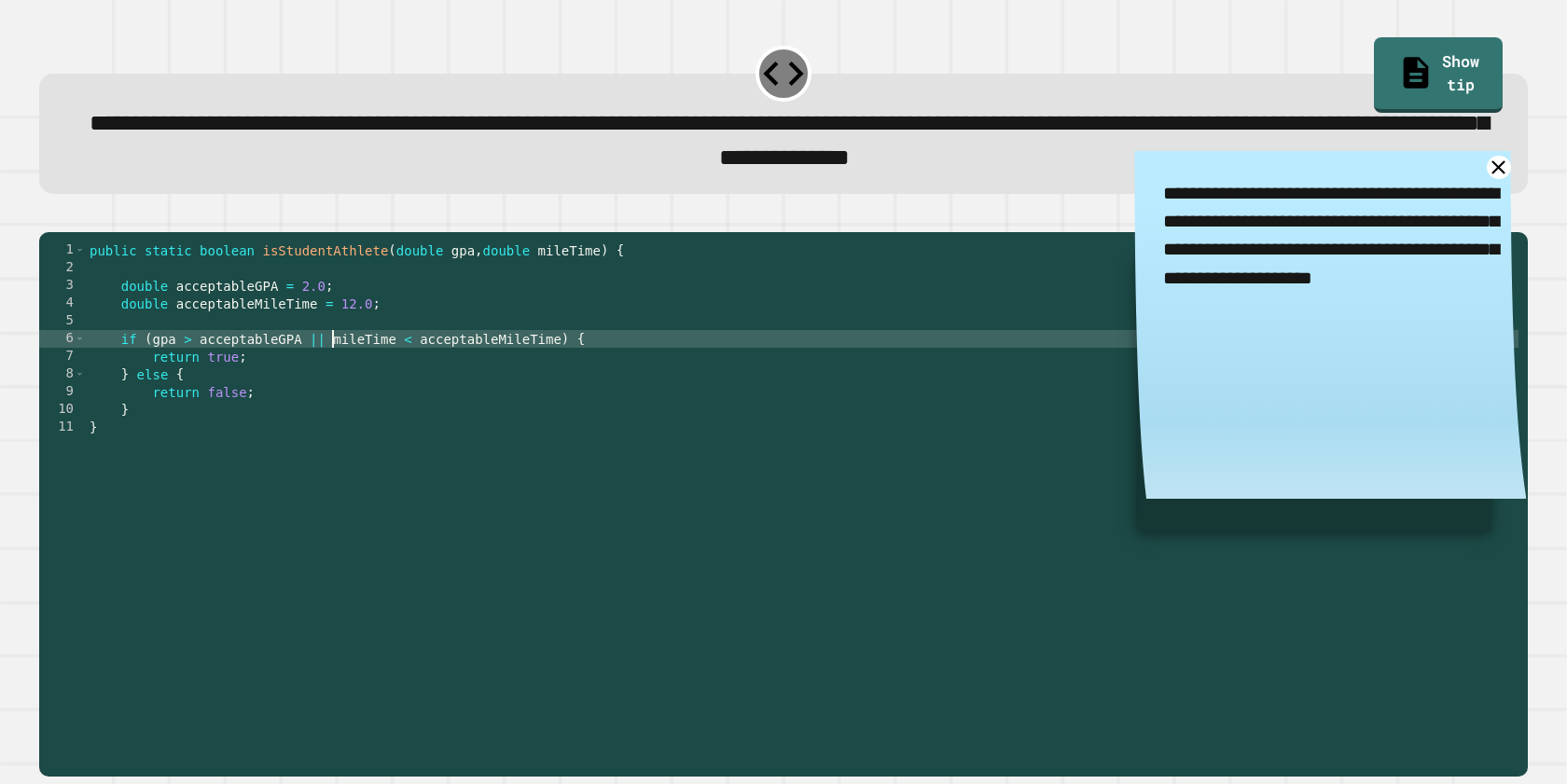
click at [330, 376] on div "public static boolean isStudentAthlete ( double gpa , double mileTime ) { doubl…" at bounding box center [801, 480] width 1432 height 478
click at [326, 372] on div "public static boolean isStudentAthlete ( double gpa , double mileTime ) { doubl…" at bounding box center [801, 480] width 1432 height 478
type textarea "**********"
click at [48, 217] on icon "button" at bounding box center [48, 217] width 0 height 0
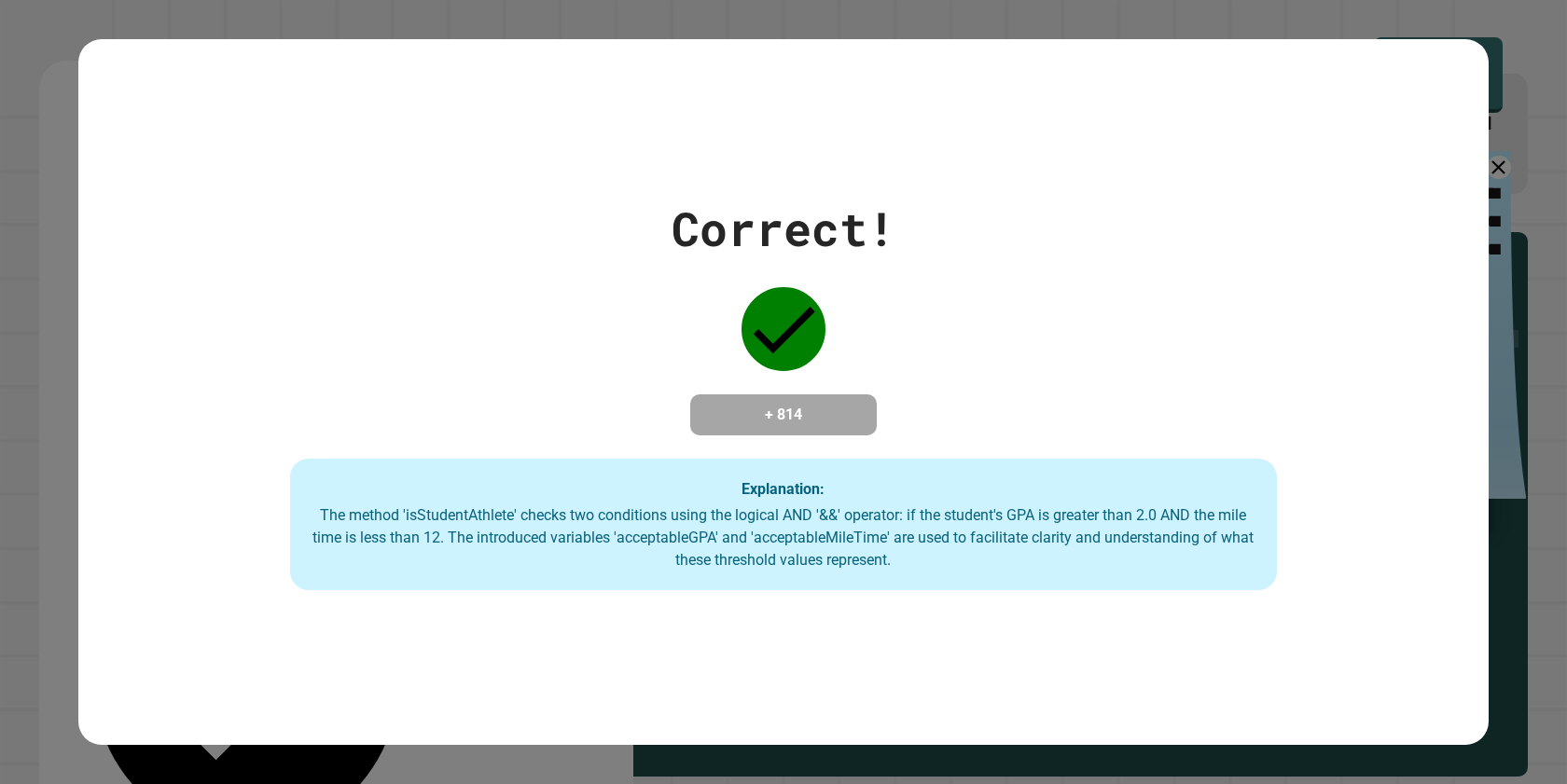
drag, startPoint x: 700, startPoint y: 289, endPoint x: 697, endPoint y: 299, distance: 10.4
click at [697, 299] on div "Correct! + 814 Explanation: The method 'isStudentAthlete' checks two conditions…" at bounding box center [783, 392] width 1410 height 397
click at [649, 321] on div "Correct! + 814 Explanation: The method 'isStudentAthlete' checks two conditions…" at bounding box center [783, 392] width 1410 height 397
drag, startPoint x: 648, startPoint y: 321, endPoint x: 630, endPoint y: 328, distance: 19.3
click at [645, 322] on div "Correct! + 814 Explanation: The method 'isStudentAthlete' checks two conditions…" at bounding box center [783, 392] width 1410 height 397
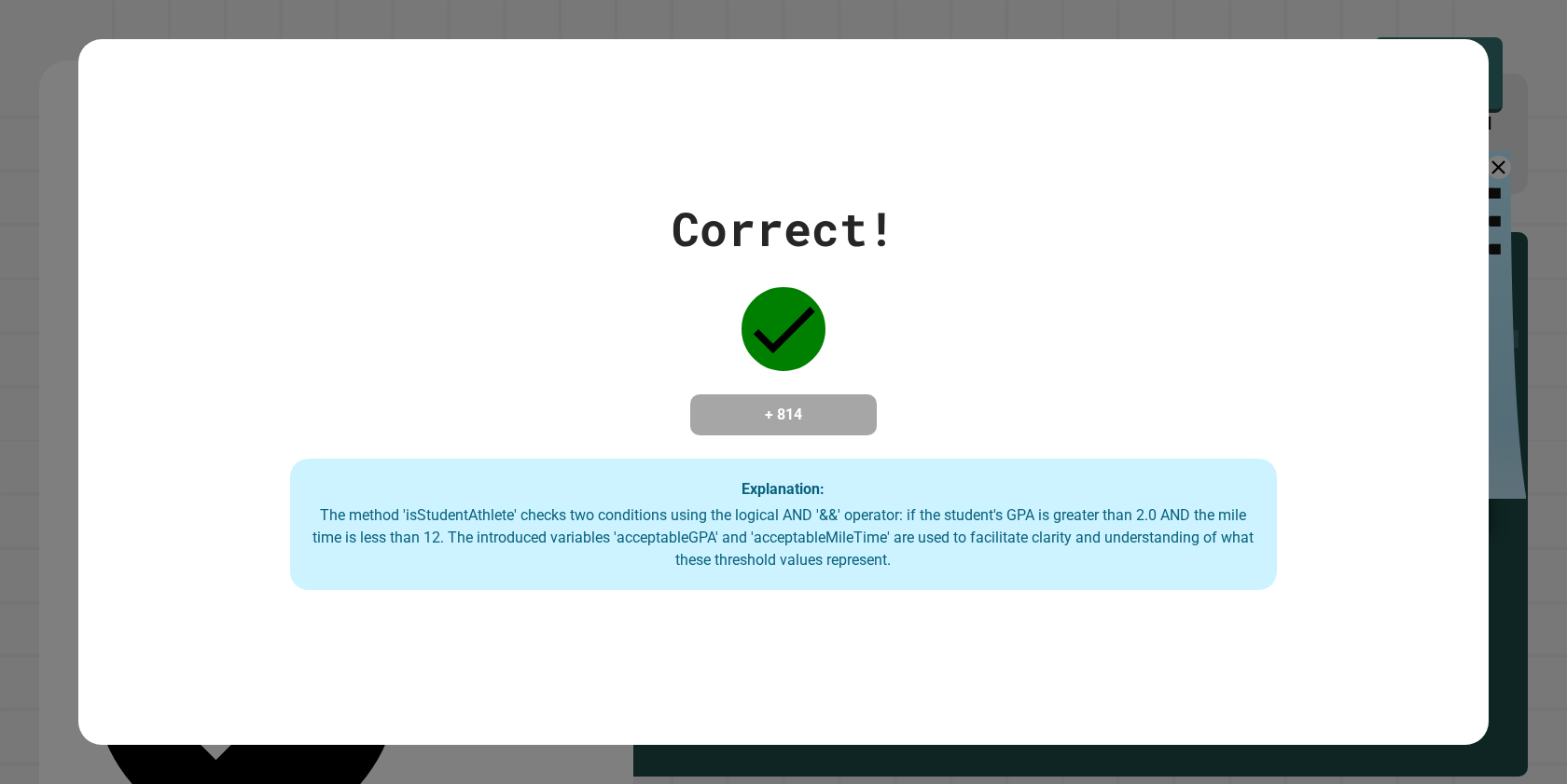
drag, startPoint x: 550, startPoint y: 215, endPoint x: 542, endPoint y: 208, distance: 10.6
click at [544, 208] on div "Correct! + 814 Explanation: The method 'isStudentAthlete' checks two conditions…" at bounding box center [783, 392] width 1410 height 397
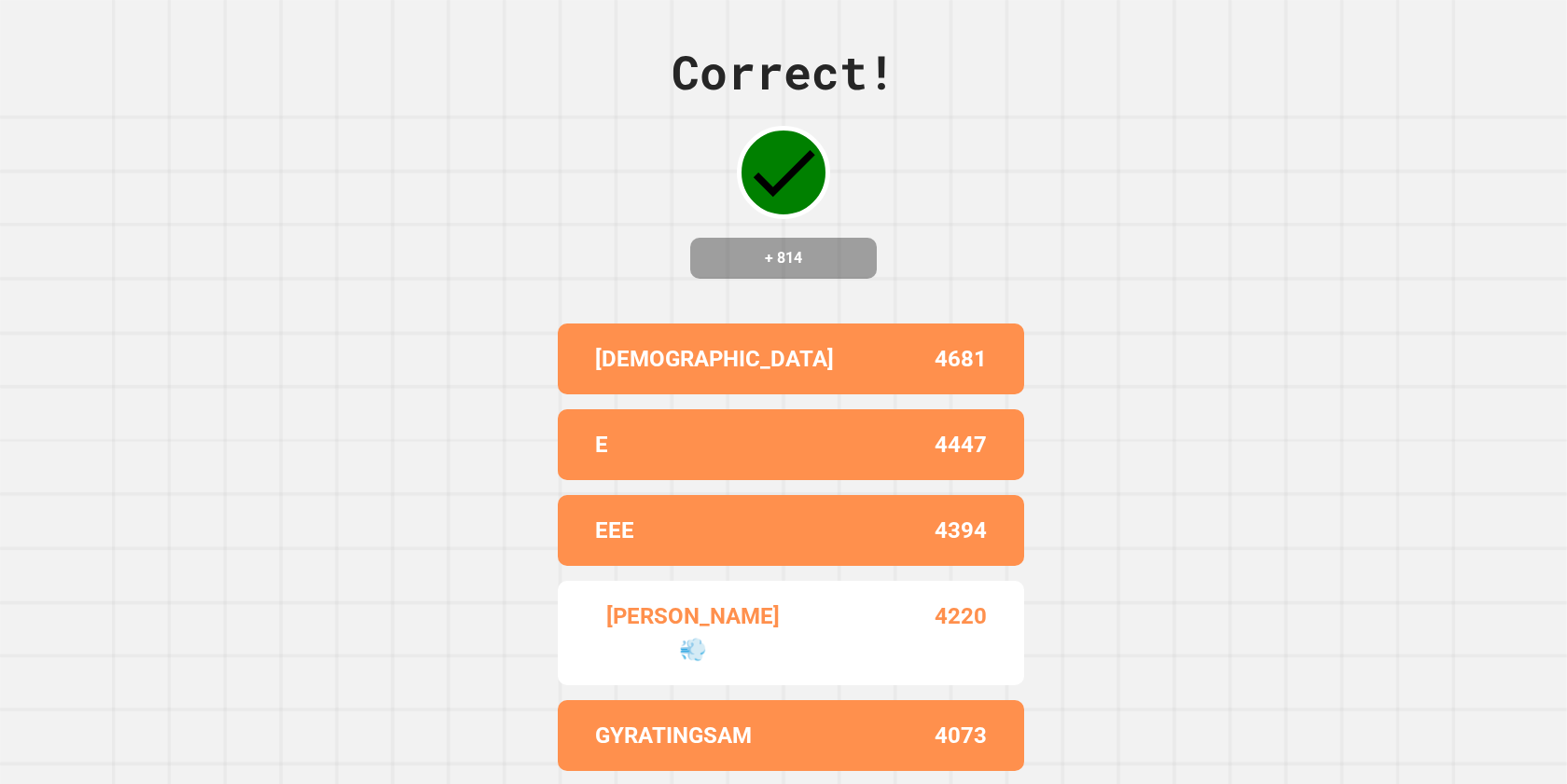
click at [442, 217] on div "Correct! + 814 [DEMOGRAPHIC_DATA] 4681 E 4447 EEE 4394 [PERSON_NAME]💨 4220 GYRA…" at bounding box center [784, 392] width 1567 height 784
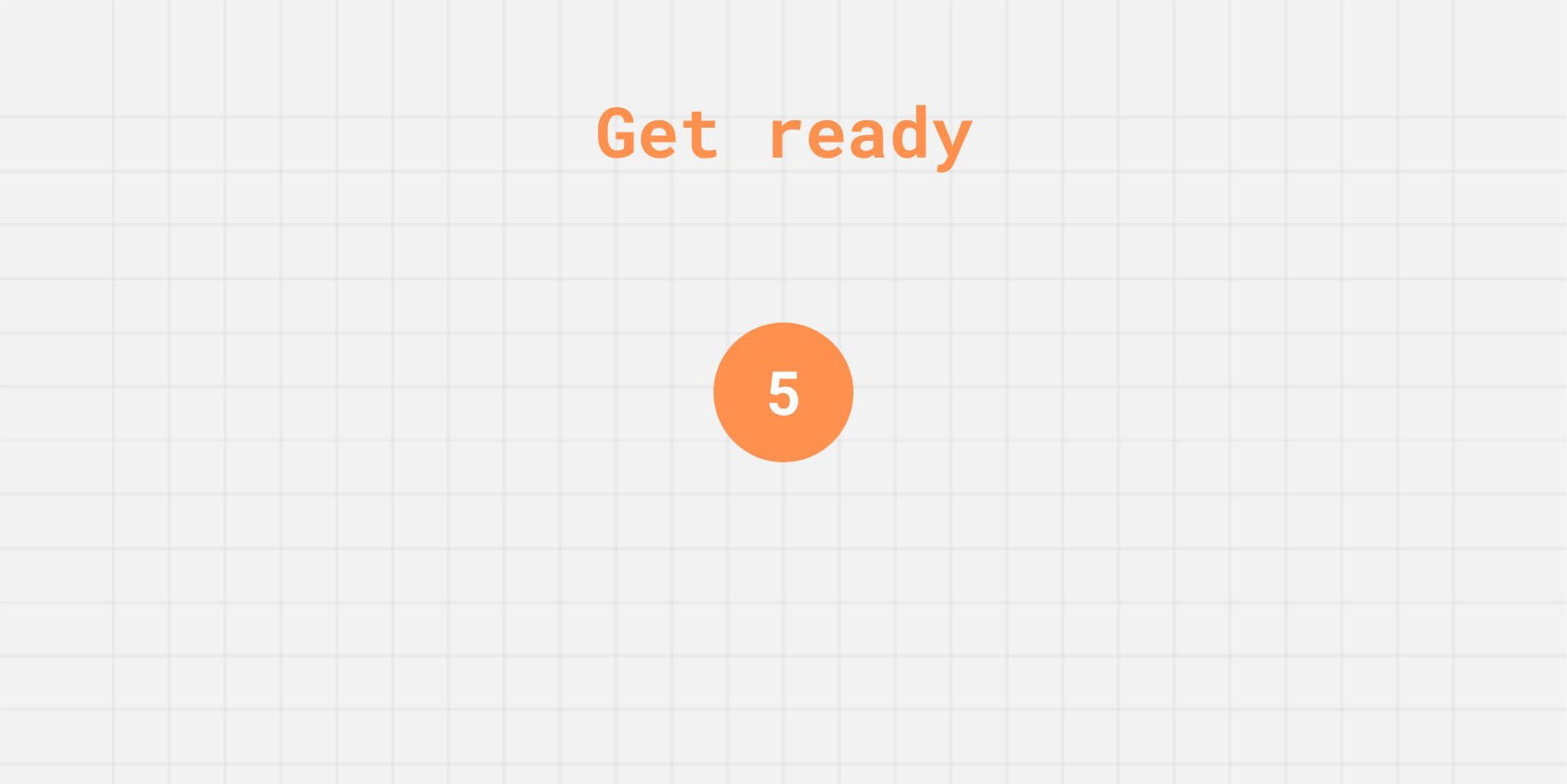
click at [431, 192] on div "Get ready 5" at bounding box center [784, 392] width 1567 height 784
click at [703, 36] on div "Get ready 3" at bounding box center [784, 392] width 1567 height 784
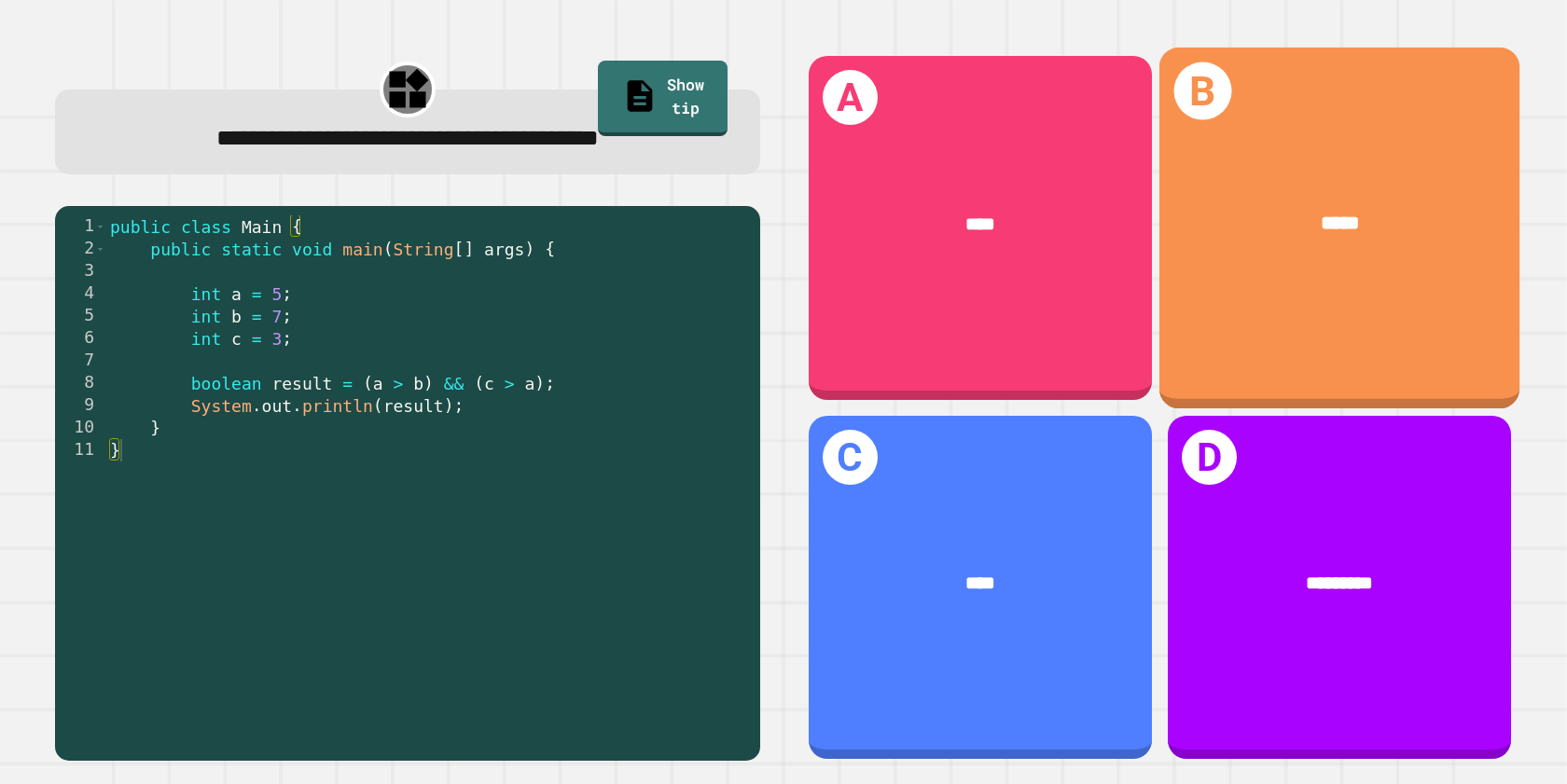
click at [1064, 299] on div "B *****" at bounding box center [1337, 228] width 360 height 360
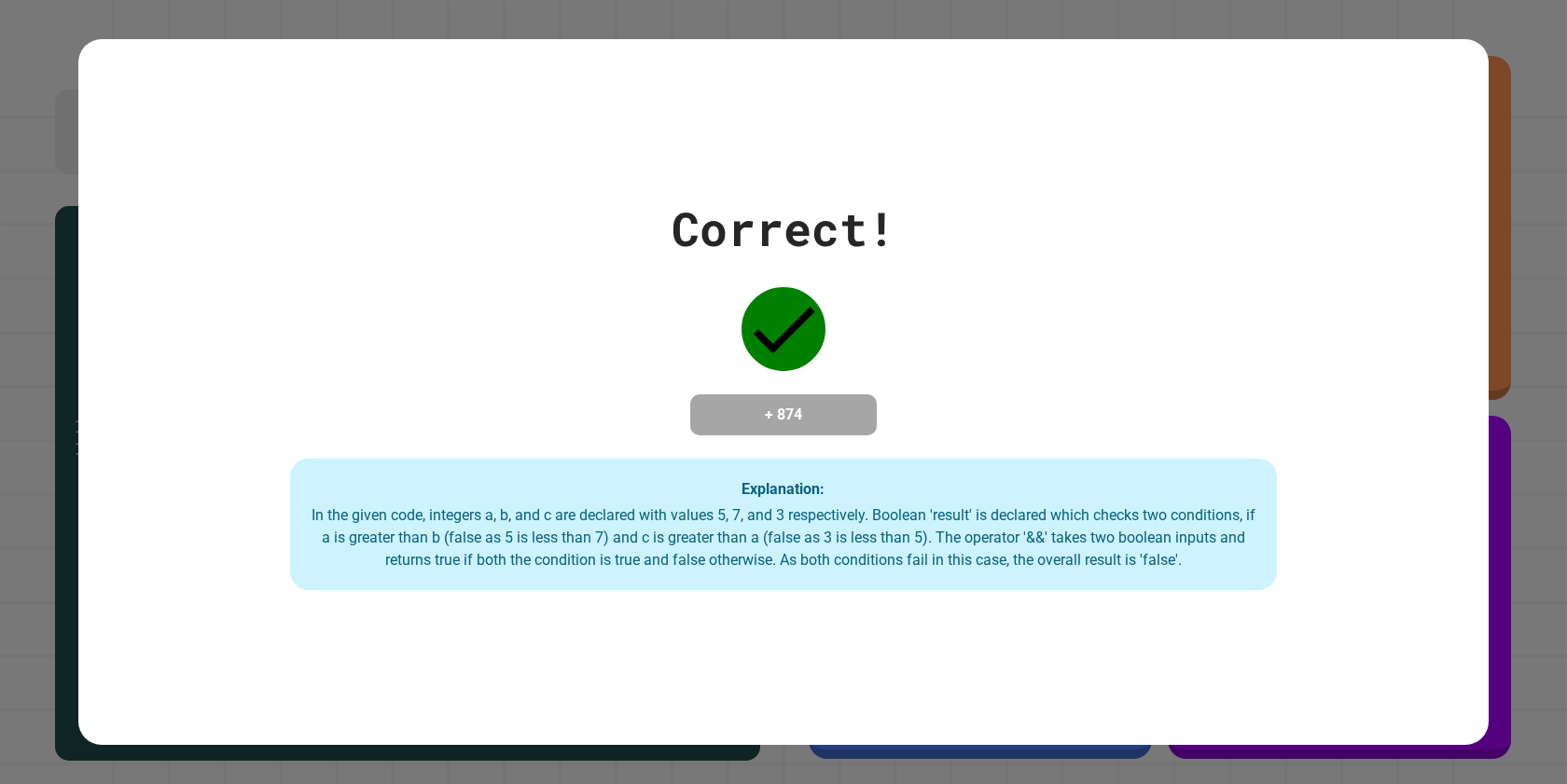
click at [1064, 300] on div "Correct! + 874 Explanation: In the given code, integers a, b, and c are declare…" at bounding box center [783, 392] width 1410 height 397
